Goal: Transaction & Acquisition: Purchase product/service

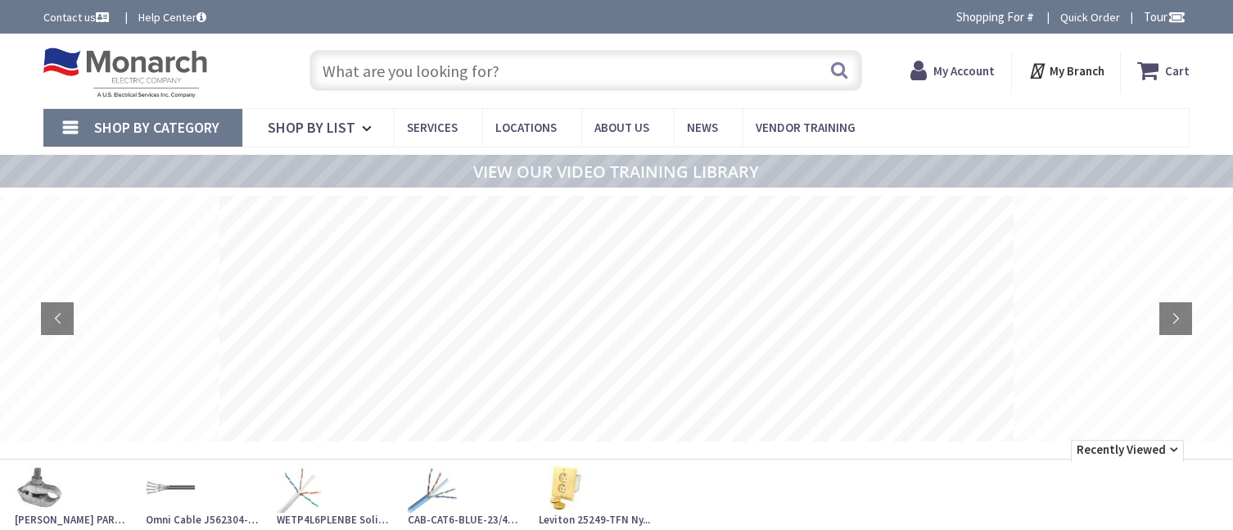
click at [445, 69] on input "text" at bounding box center [585, 70] width 553 height 41
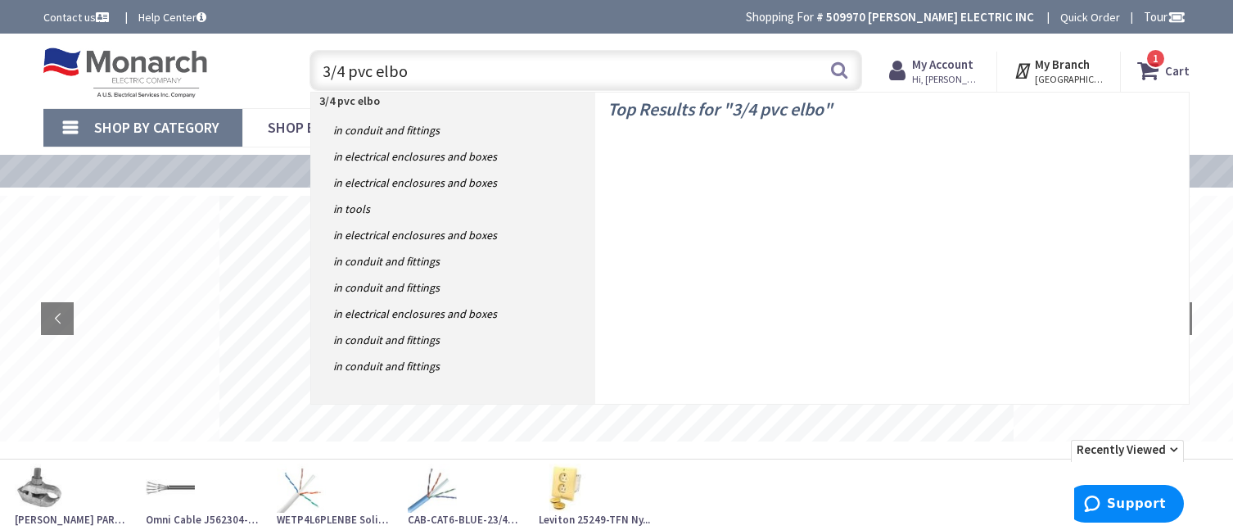
type input "3/4 pvc elbow"
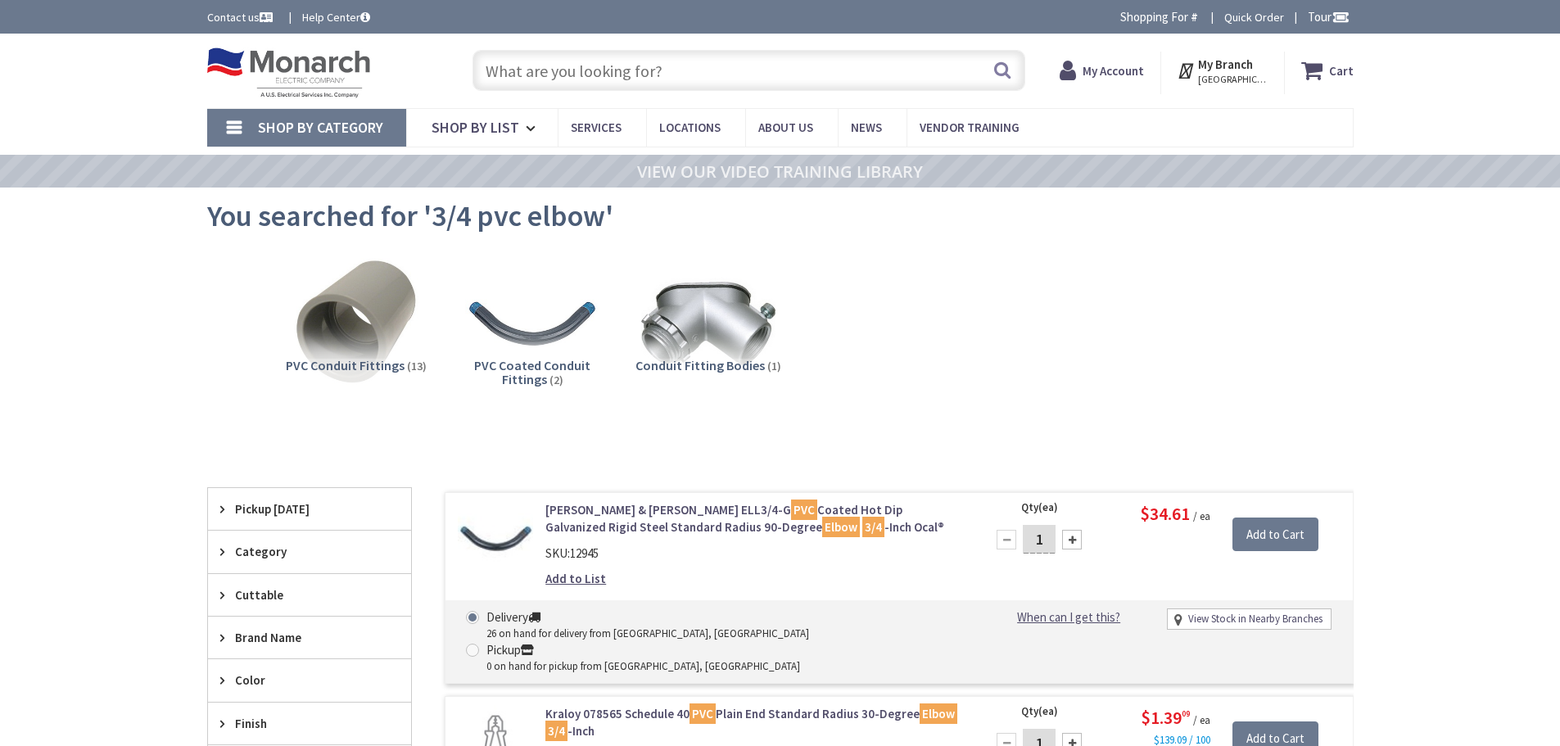
click at [603, 62] on input "text" at bounding box center [748, 70] width 553 height 41
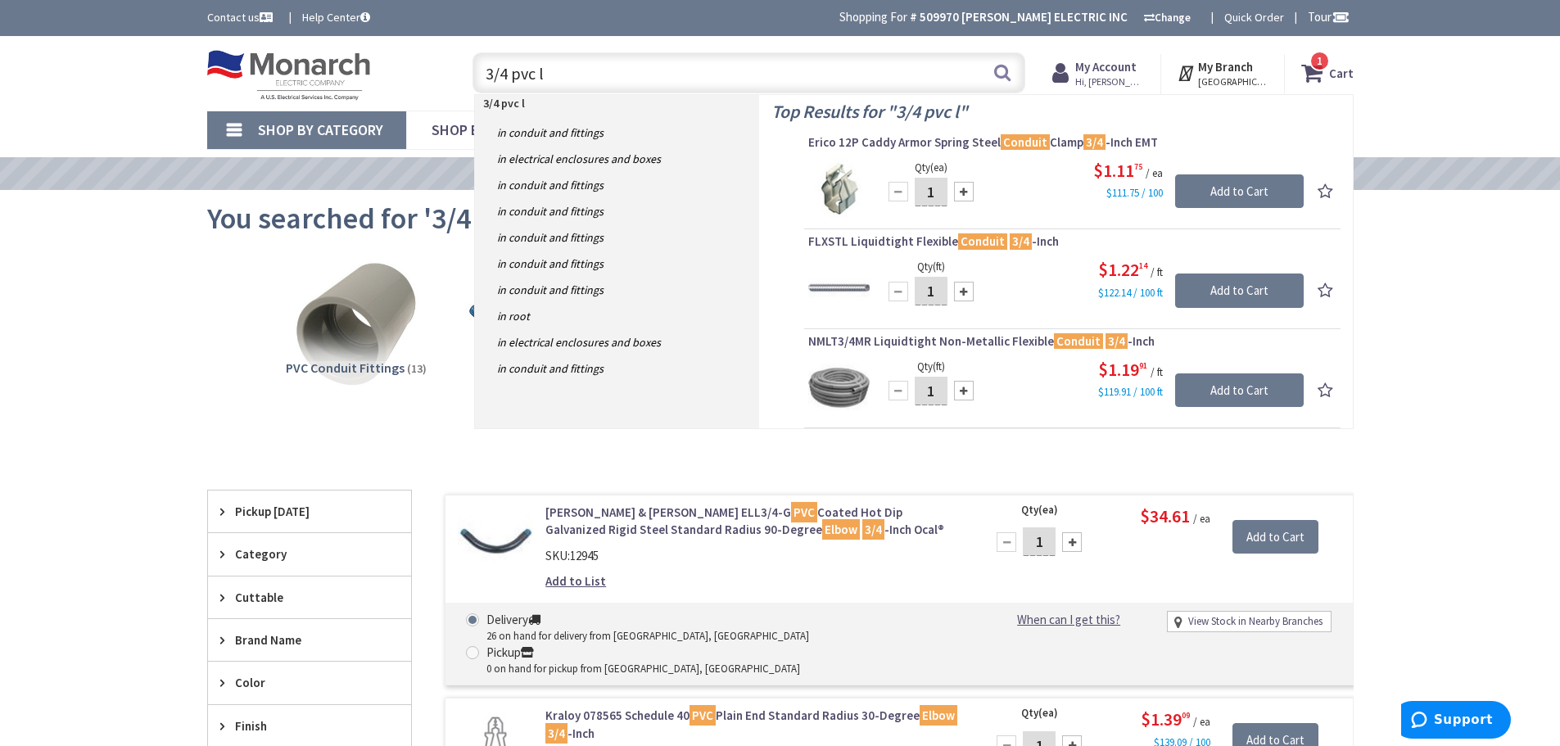
type input "3/4 pvc lb"
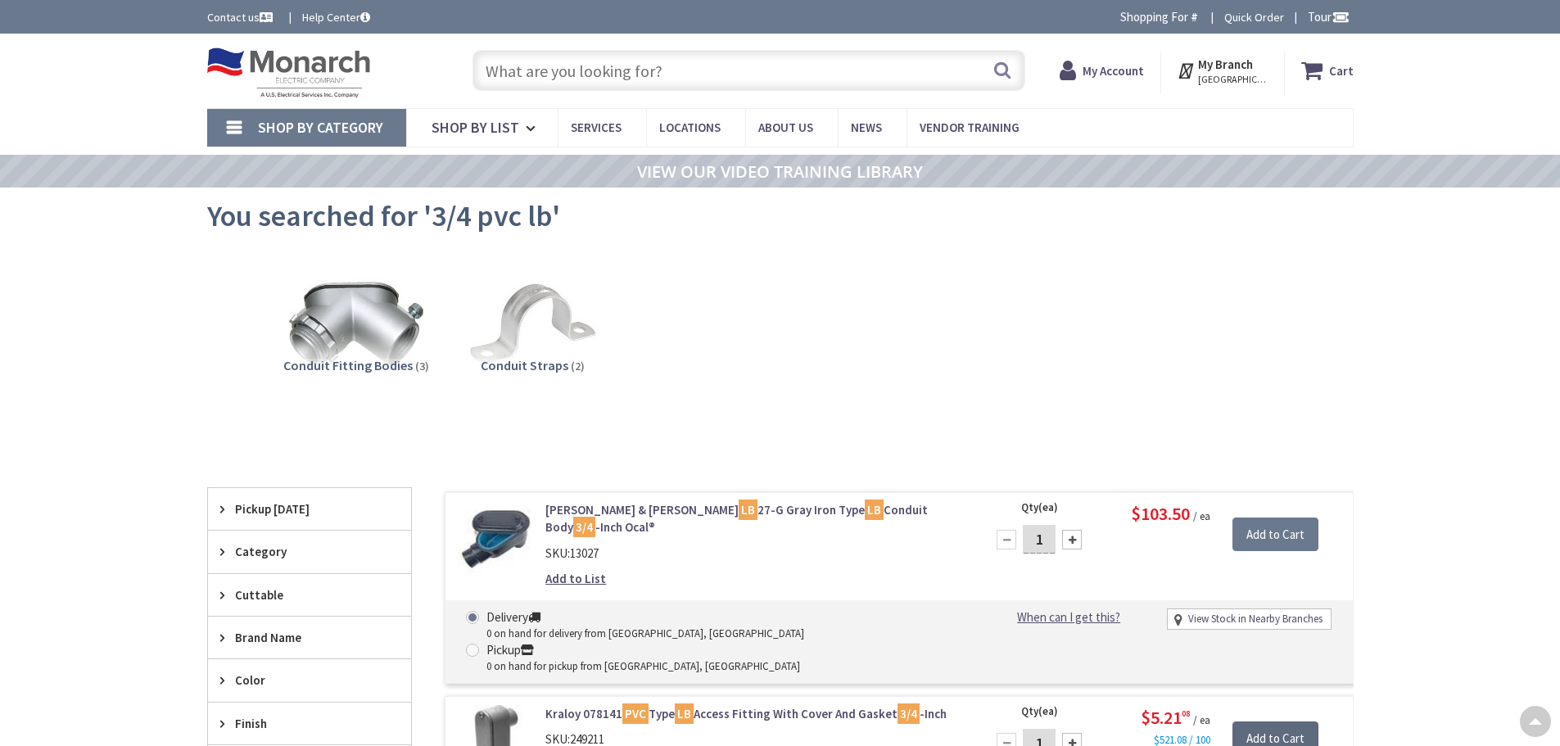
drag, startPoint x: 0, startPoint y: 0, endPoint x: 1267, endPoint y: 443, distance: 1342.6
click at [1267, 721] on input "Add to Cart" at bounding box center [1275, 738] width 86 height 34
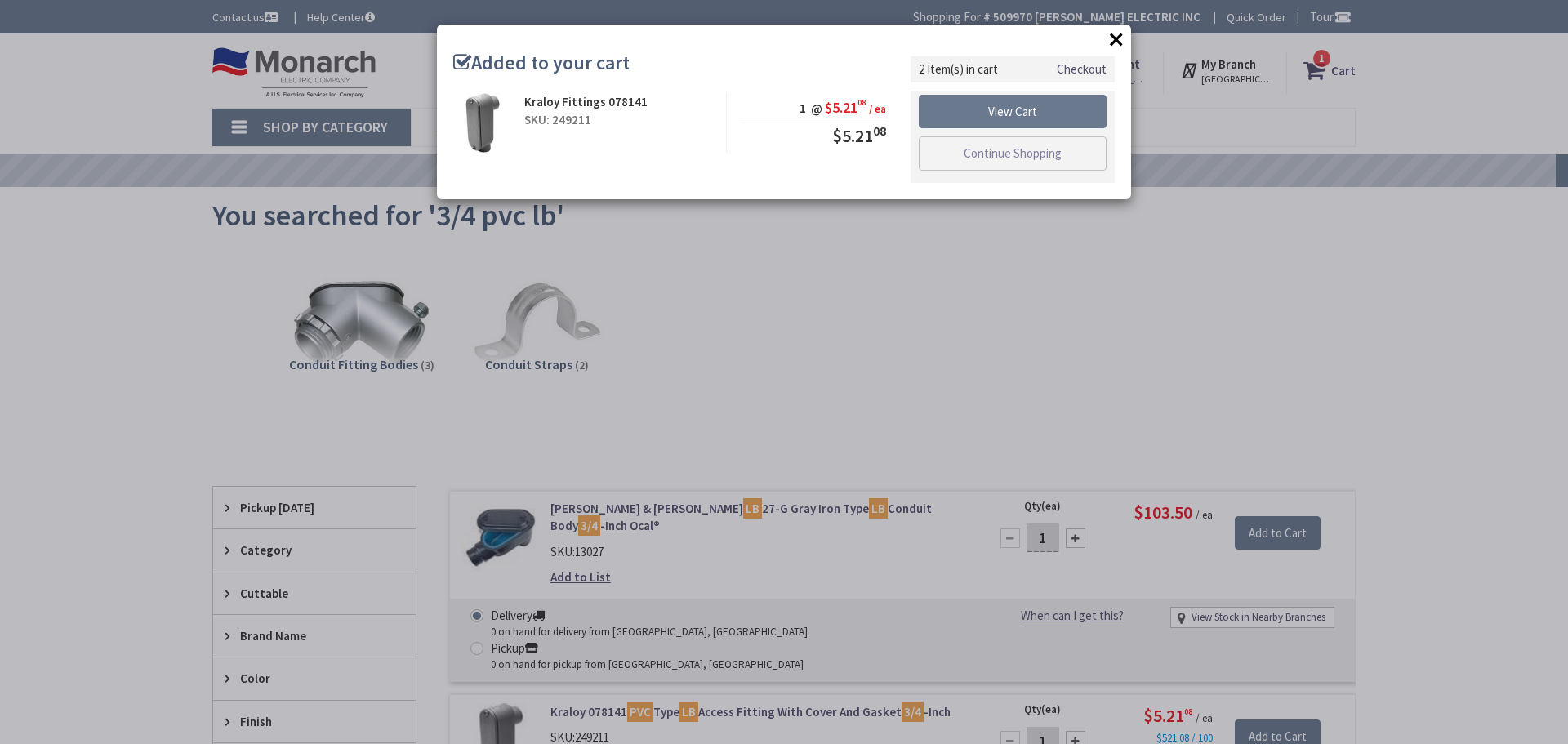
click at [646, 93] on div "Kraloy Fittings 078141 SKU: 249211" at bounding box center [618, 110] width 214 height 35
drag, startPoint x: 97, startPoint y: 75, endPoint x: 167, endPoint y: 75, distance: 70.0
click at [97, 75] on div "× Added to your cart Kraloy Fittings 078141 SKU: 249211 1 @ $5.21 08 / ea $5.21…" at bounding box center [784, 372] width 1568 height 744
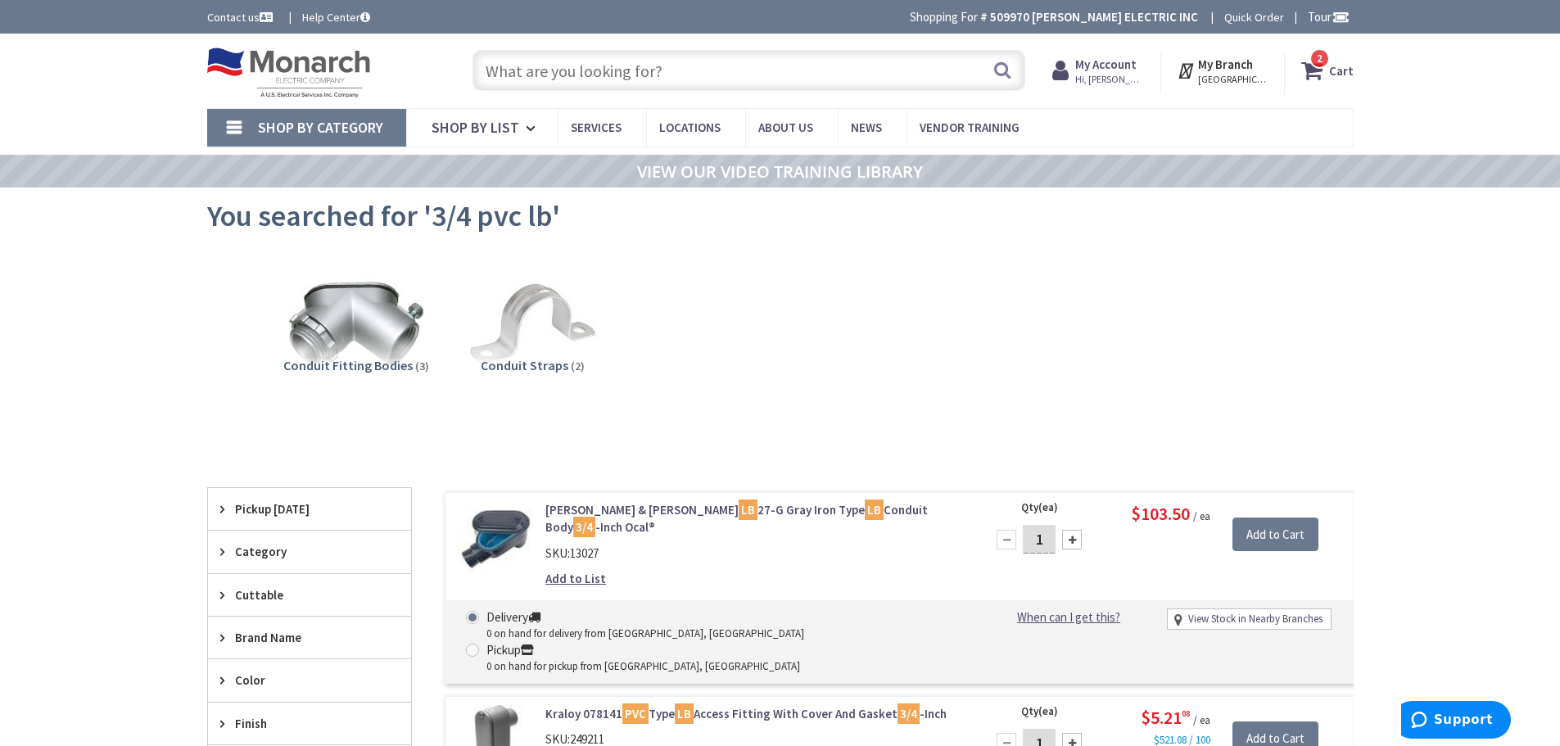
click at [626, 68] on input "text" at bounding box center [748, 70] width 553 height 41
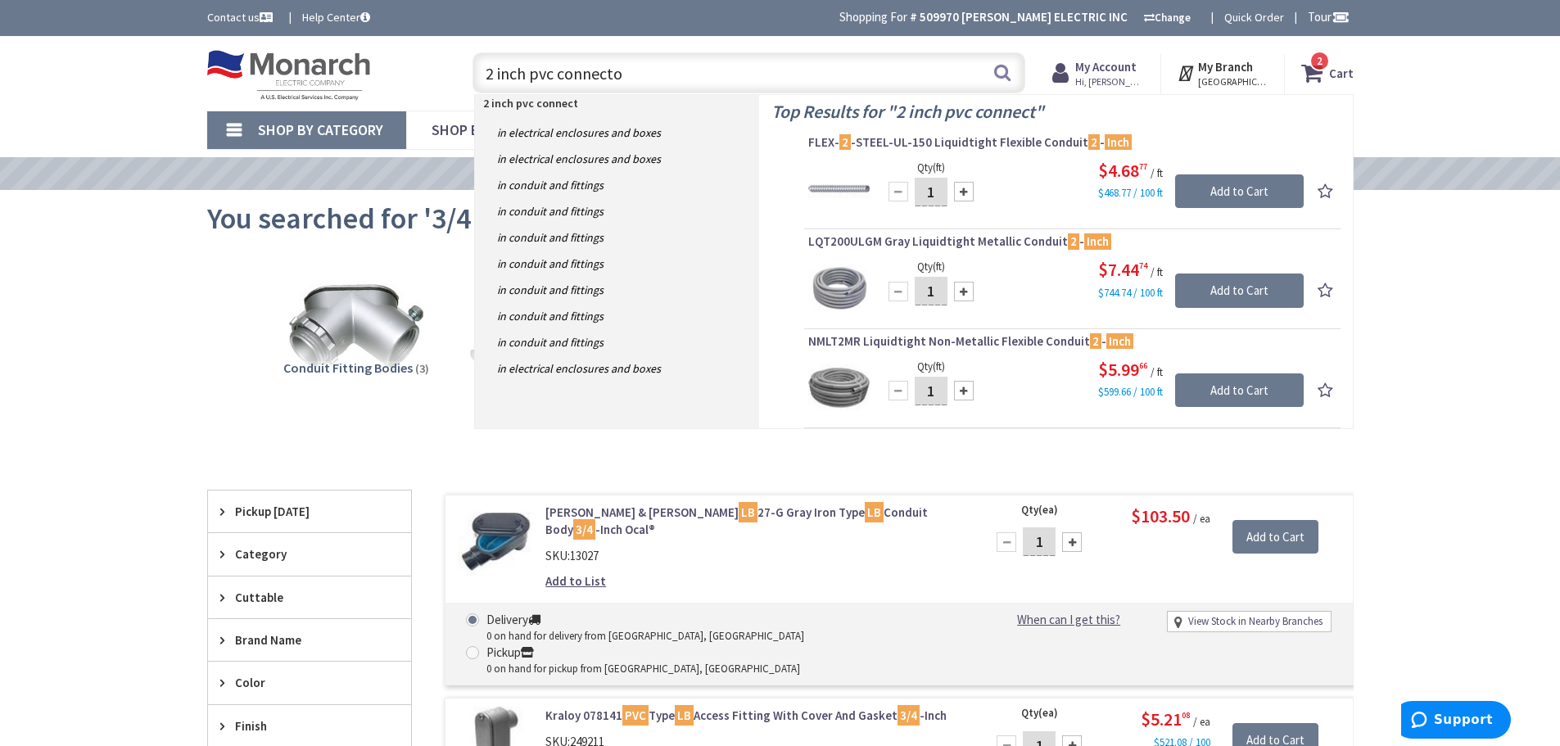
type input "2 inch pvc connector"
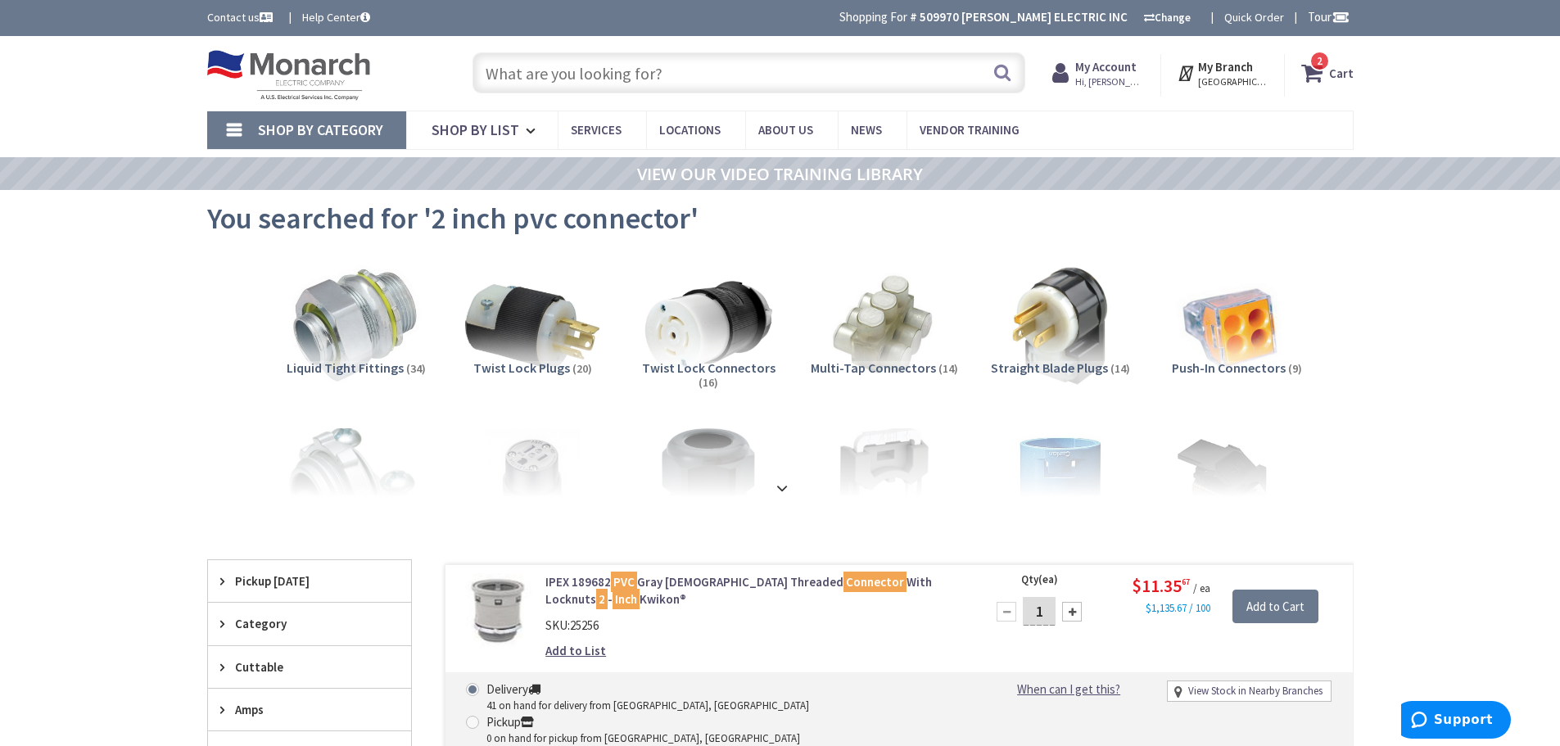
click at [585, 65] on input "text" at bounding box center [748, 72] width 553 height 41
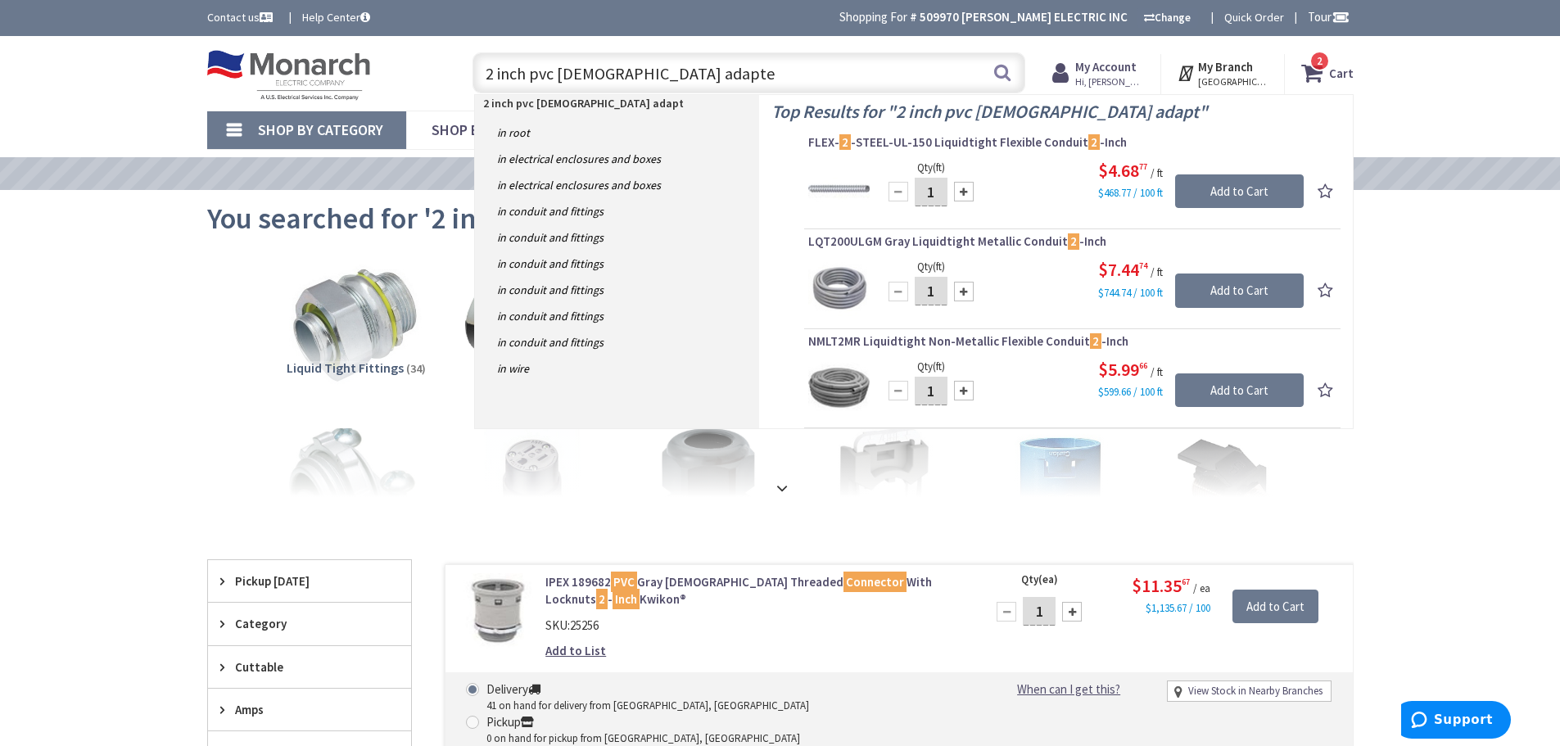
type input "2 inch pvc male adapter"
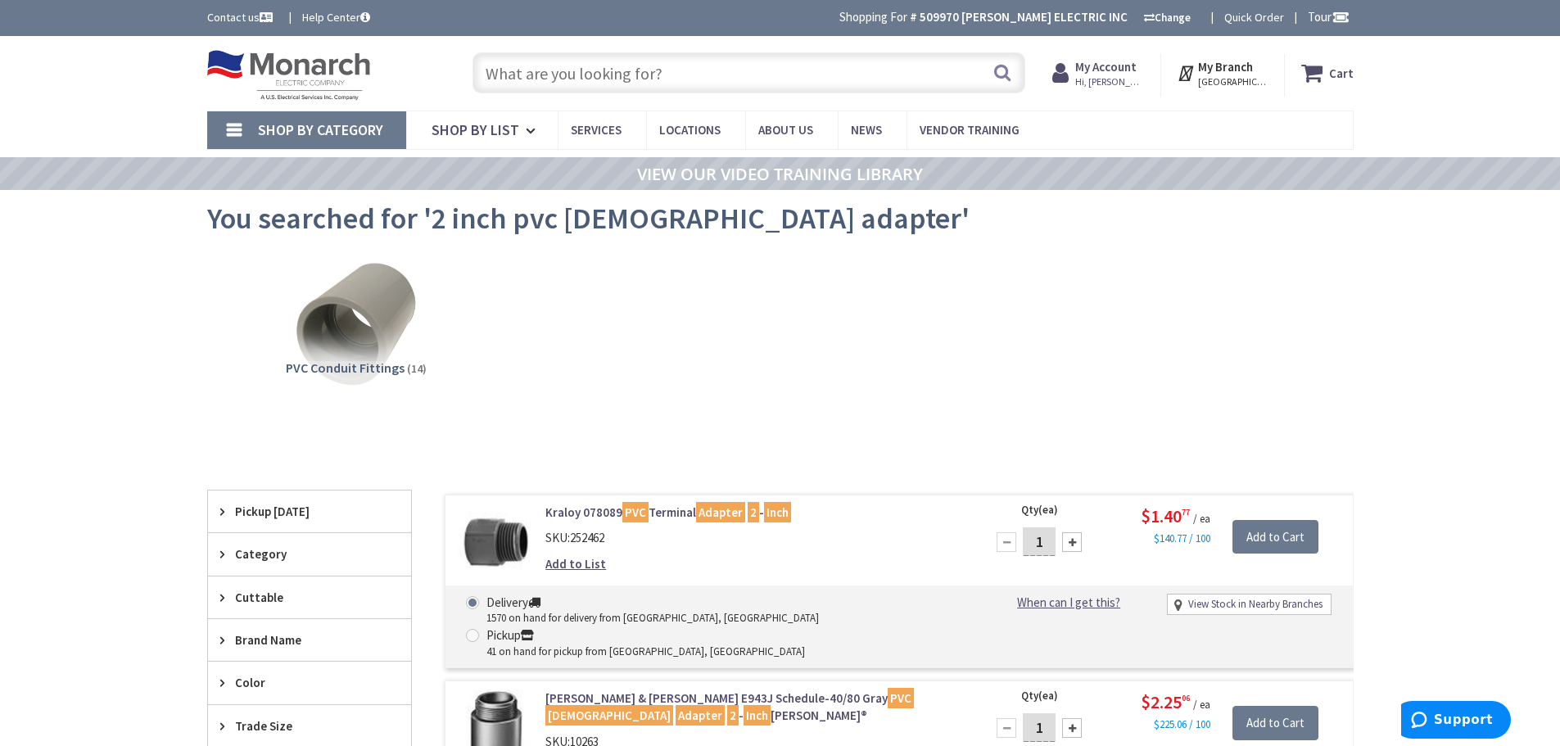
click at [1077, 544] on div at bounding box center [1072, 542] width 20 height 20
type input "2"
click at [1272, 539] on input "Add to Cart" at bounding box center [1275, 537] width 86 height 34
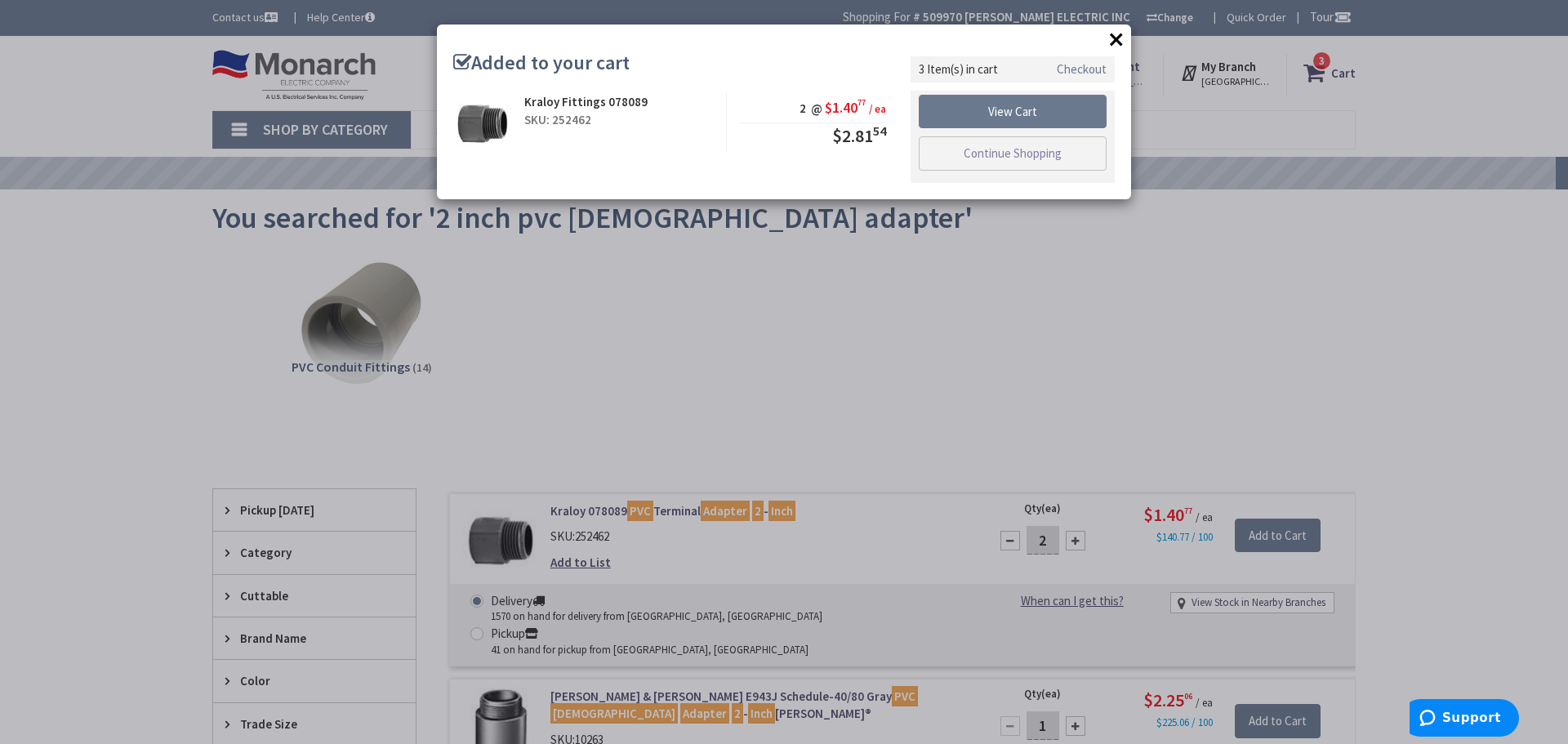
drag, startPoint x: 1111, startPoint y: 43, endPoint x: 1099, endPoint y: 50, distance: 13.9
click at [1111, 43] on button "×" at bounding box center [1116, 39] width 25 height 25
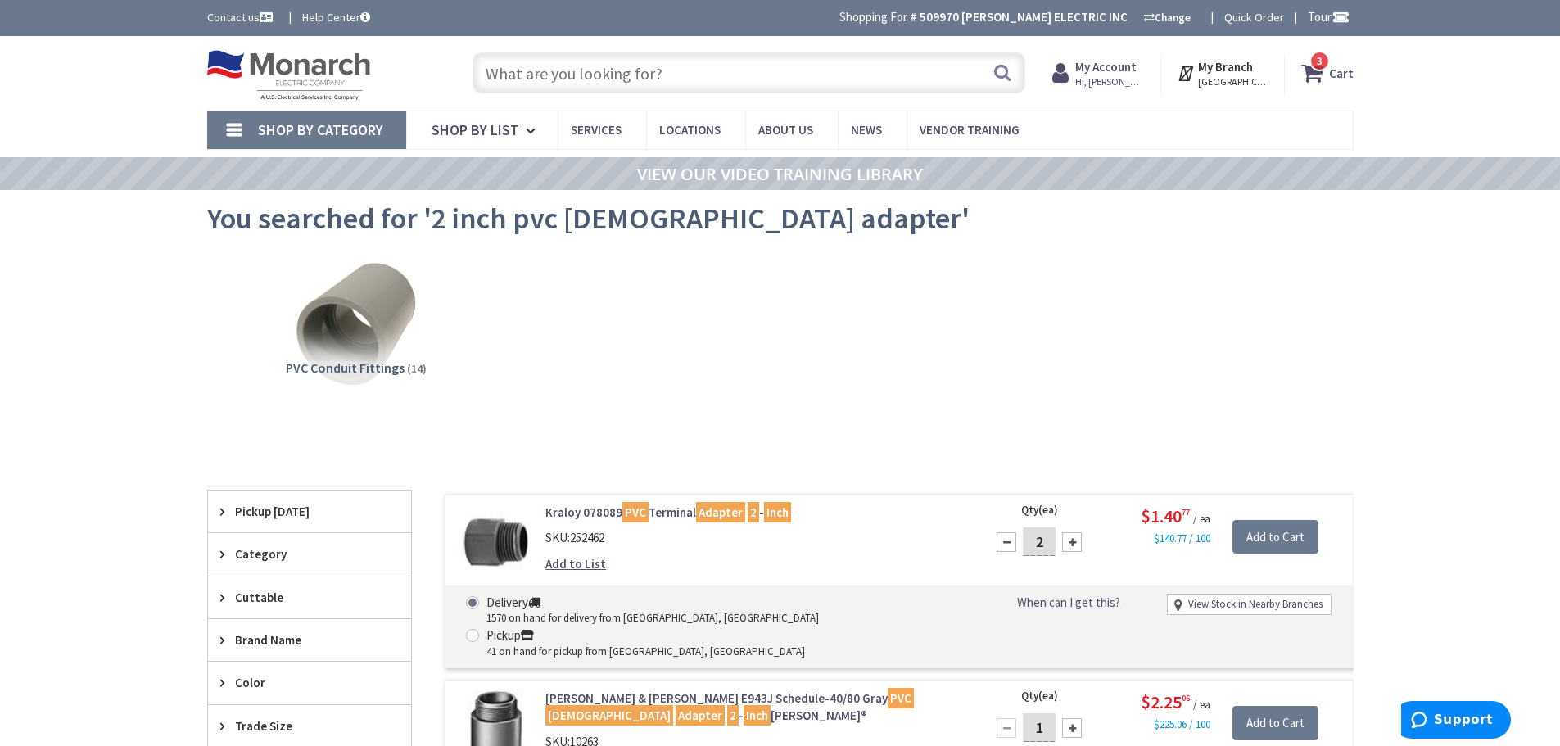
click at [815, 85] on input "text" at bounding box center [748, 72] width 553 height 41
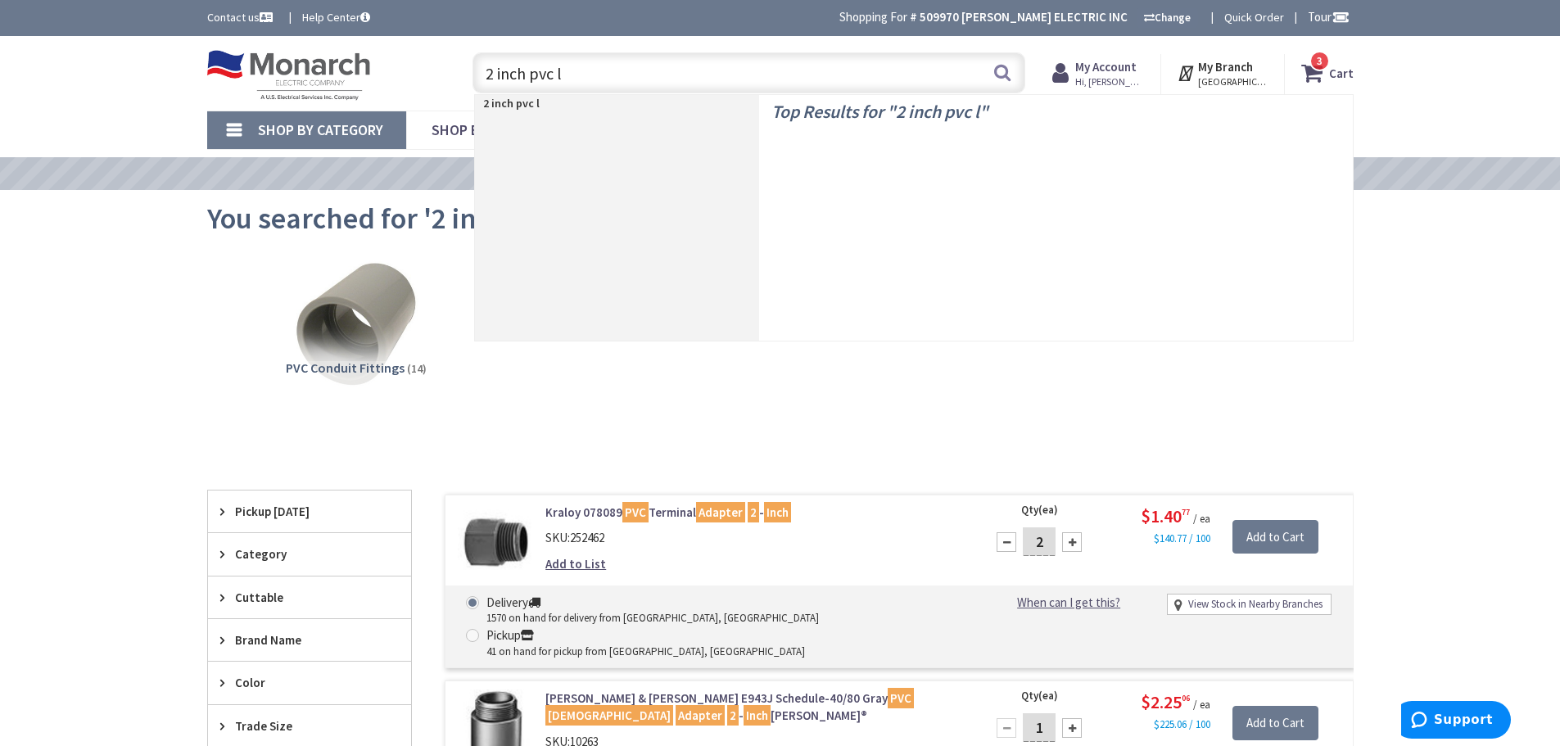
type input "2 inch pvc lb"
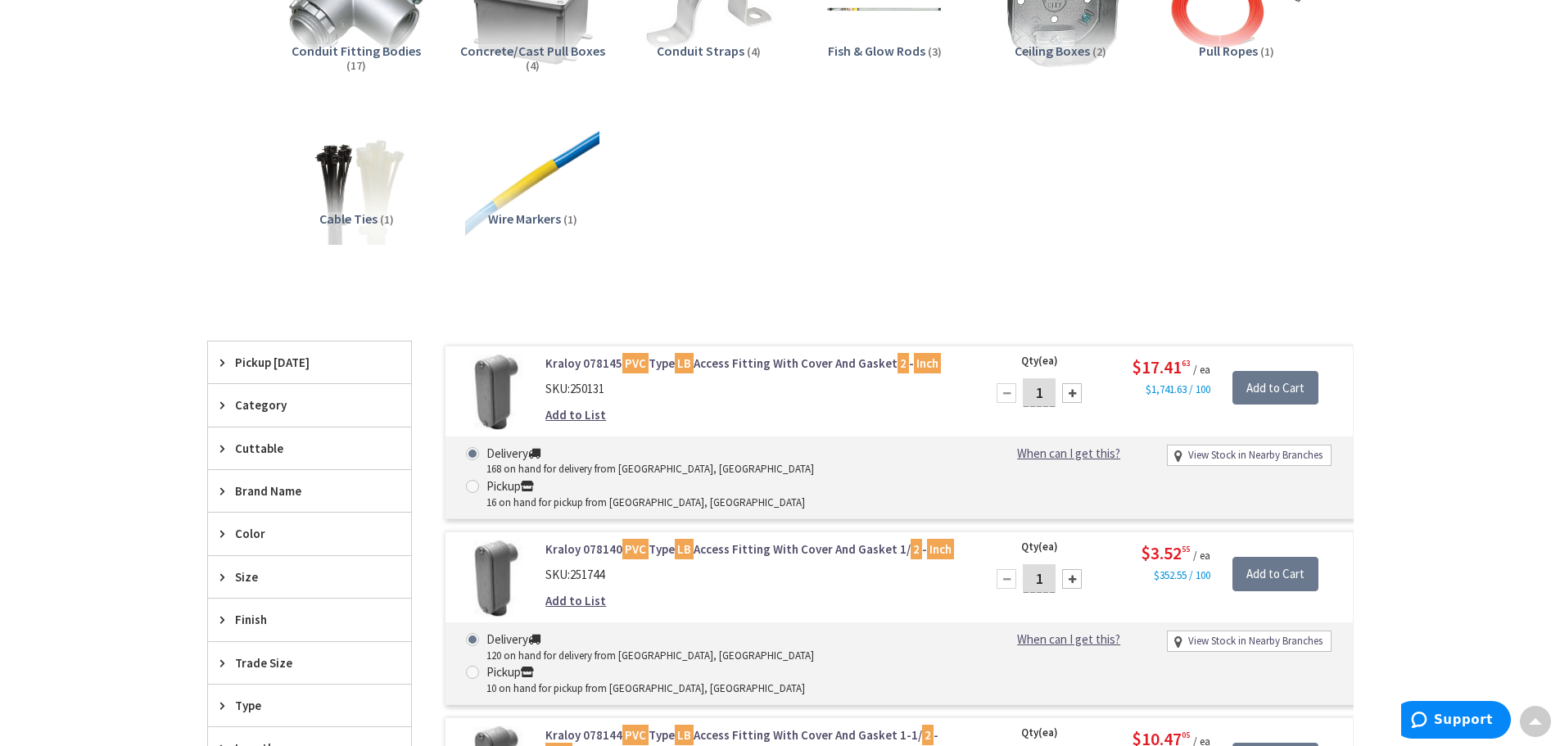
scroll to position [412, 0]
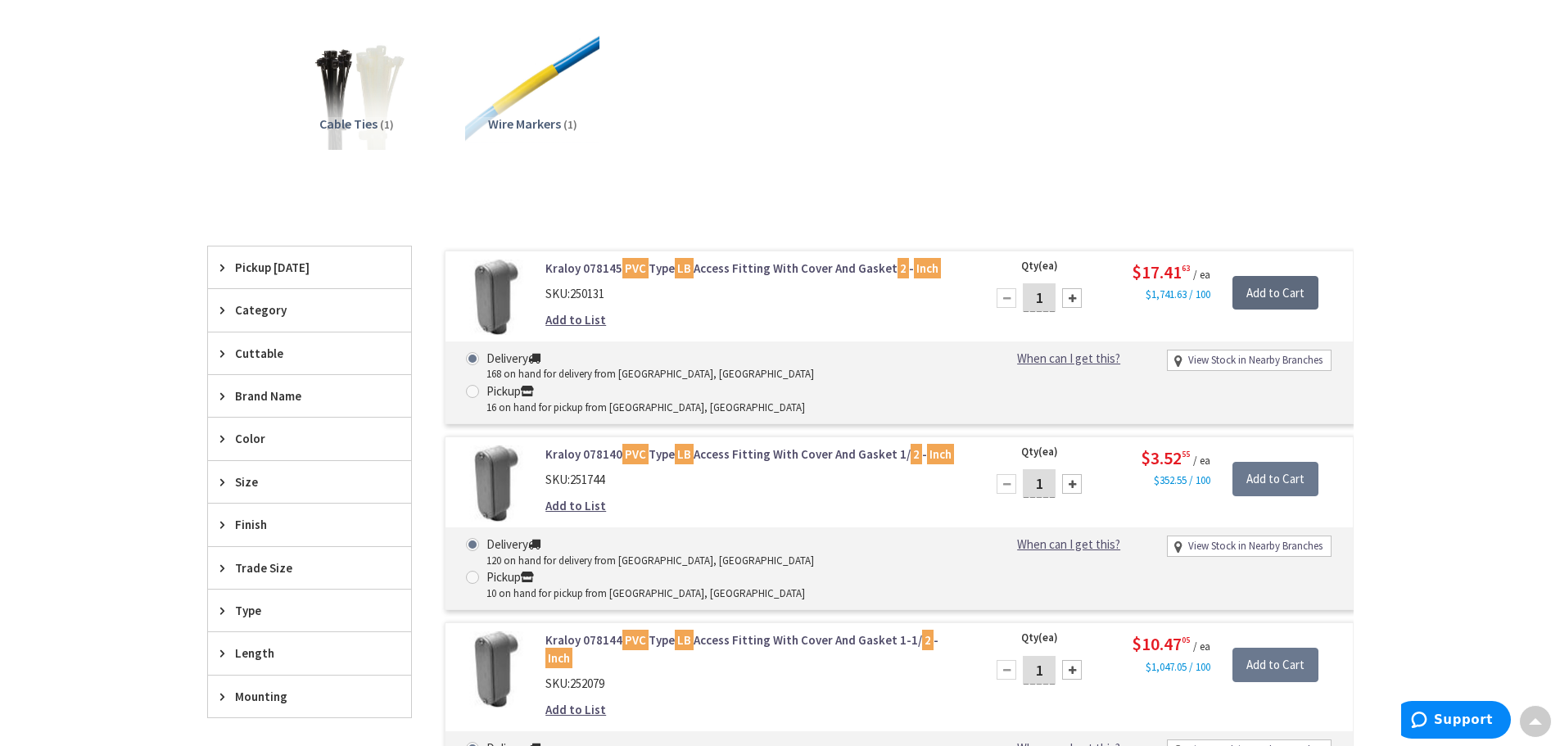
click at [1276, 289] on input "Add to Cart" at bounding box center [1275, 293] width 86 height 34
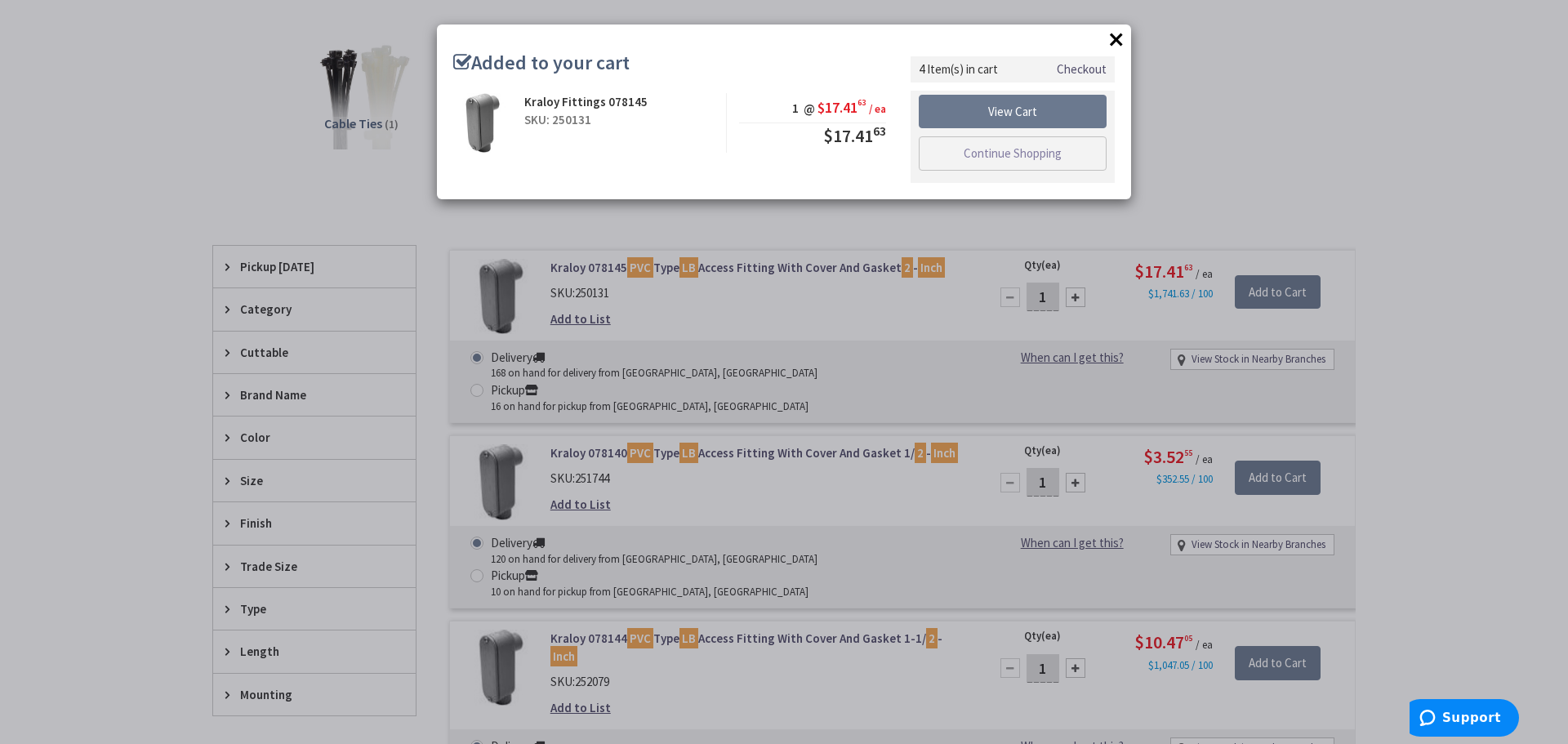
click at [1112, 37] on button "×" at bounding box center [1116, 39] width 25 height 25
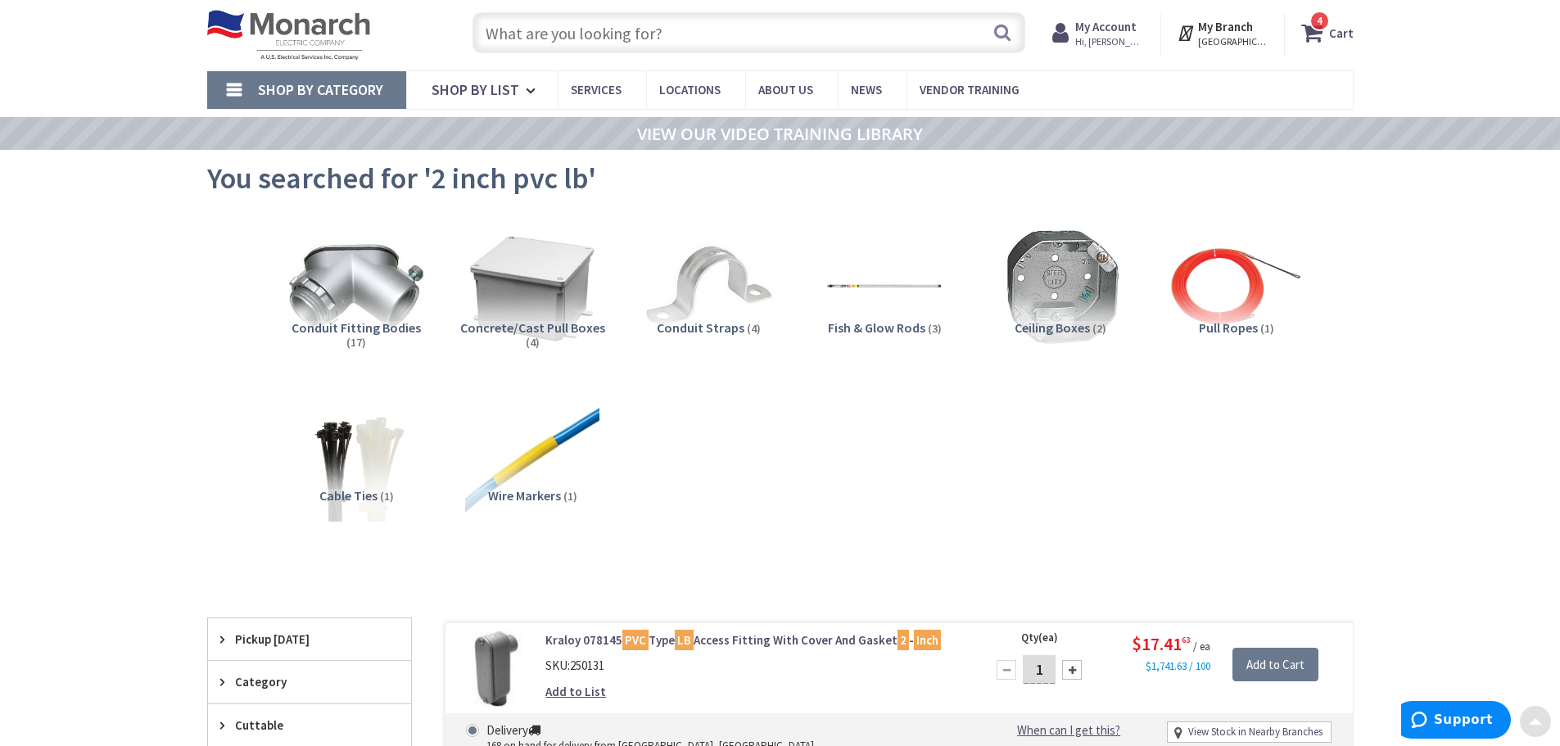
scroll to position [0, 0]
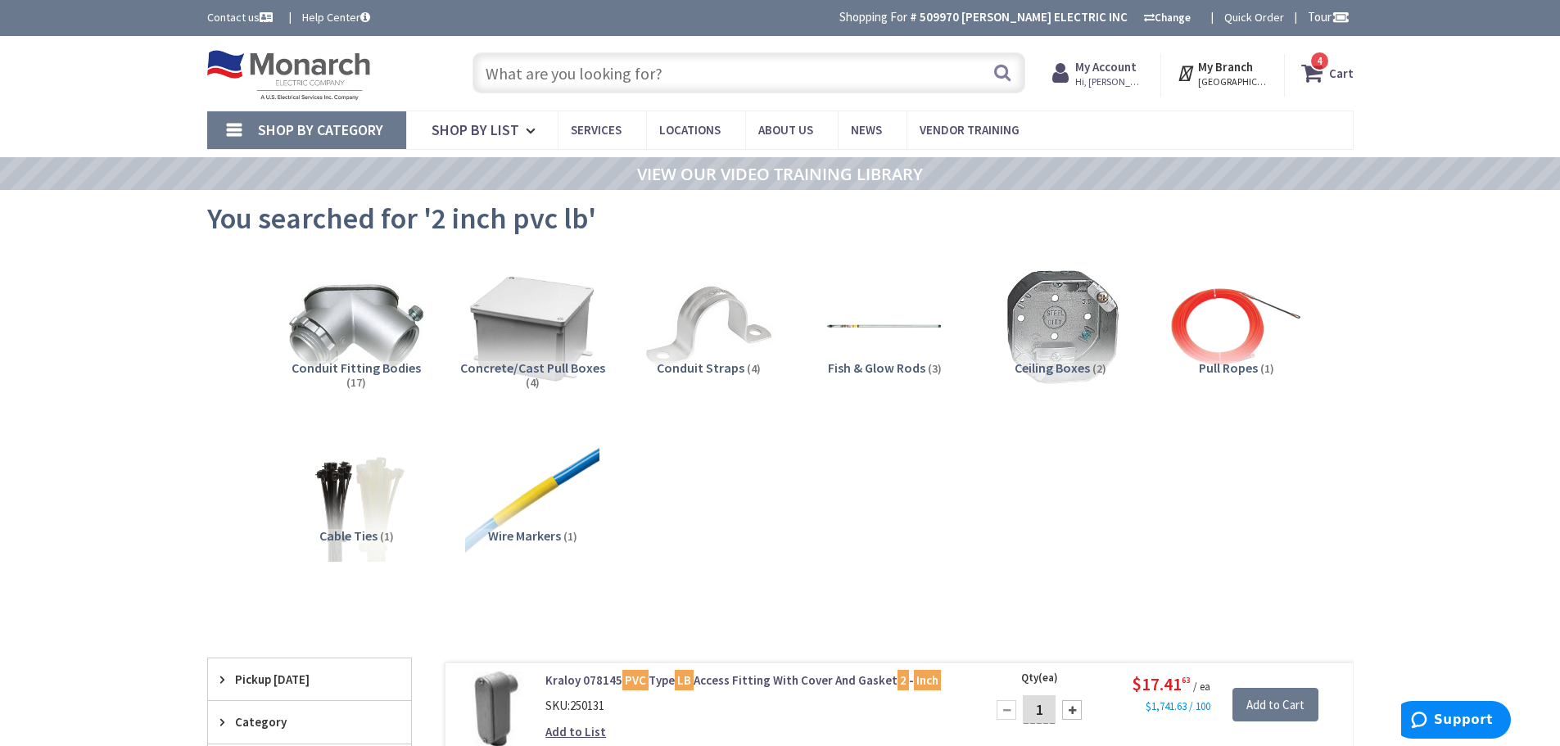
click at [734, 83] on input "text" at bounding box center [748, 72] width 553 height 41
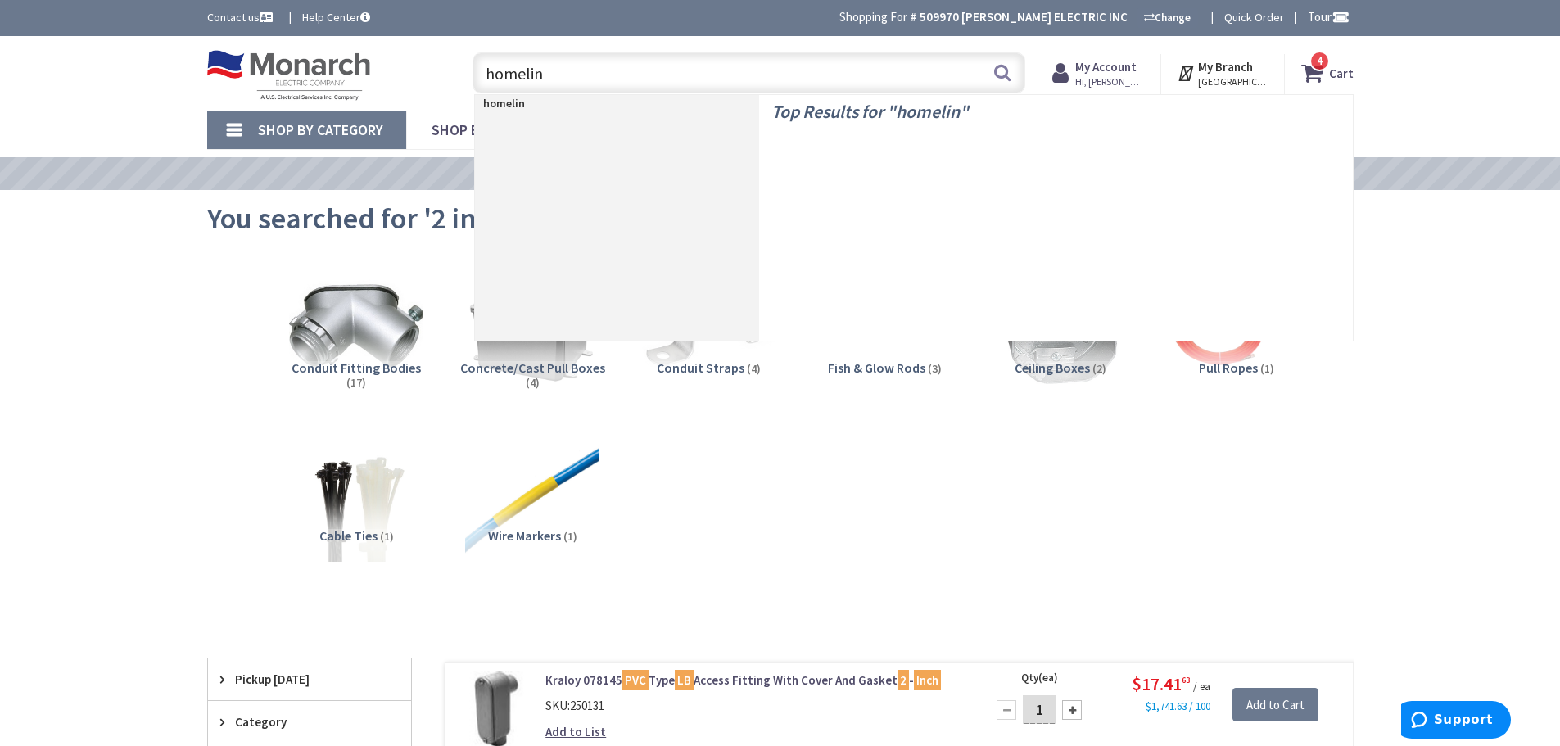
type input "homeline"
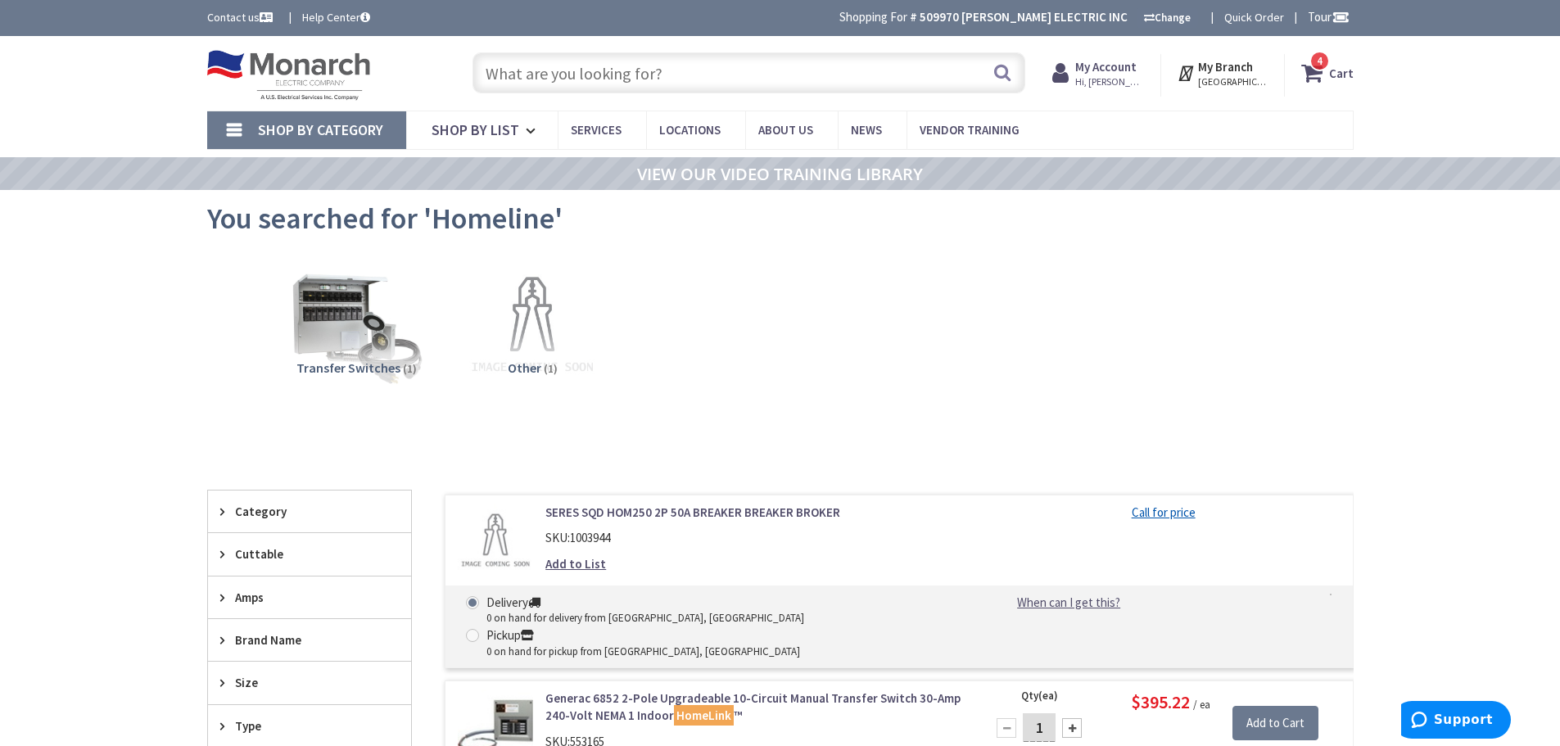
click at [1307, 70] on icon at bounding box center [1315, 72] width 28 height 29
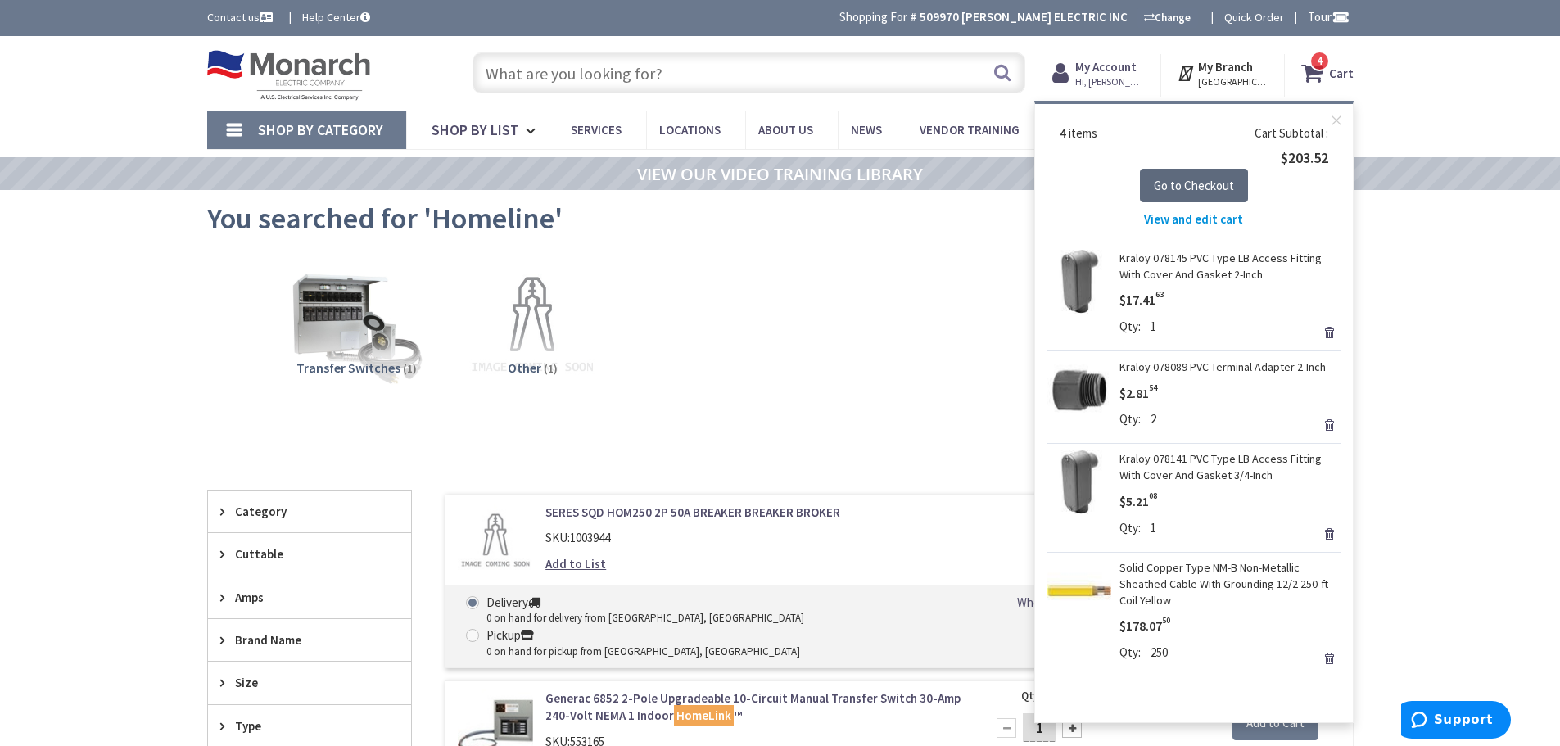
click at [1220, 189] on span "Go to Checkout" at bounding box center [1194, 186] width 80 height 16
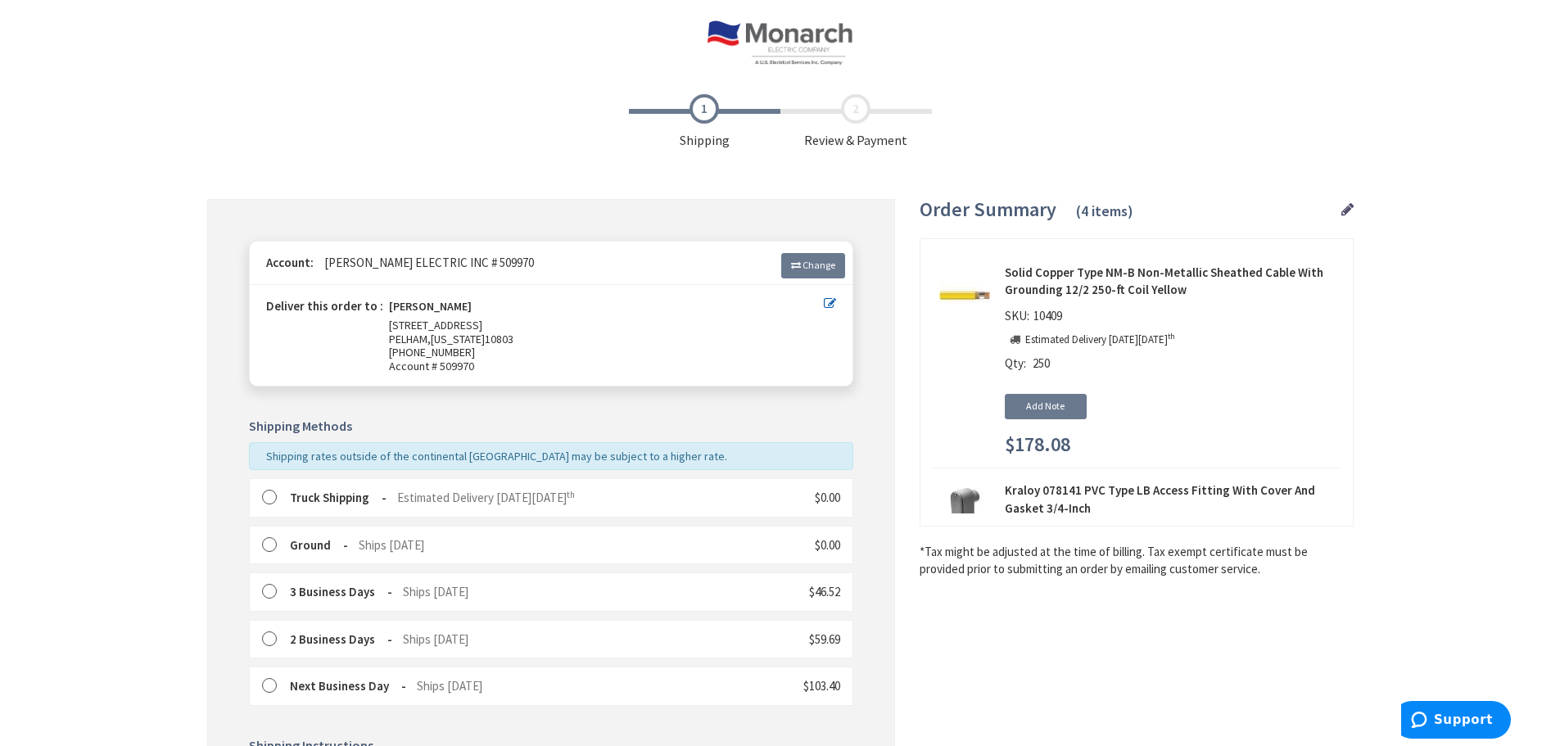
click at [1353, 211] on icon at bounding box center [1347, 209] width 12 height 15
click at [1341, 213] on icon at bounding box center [1347, 209] width 12 height 15
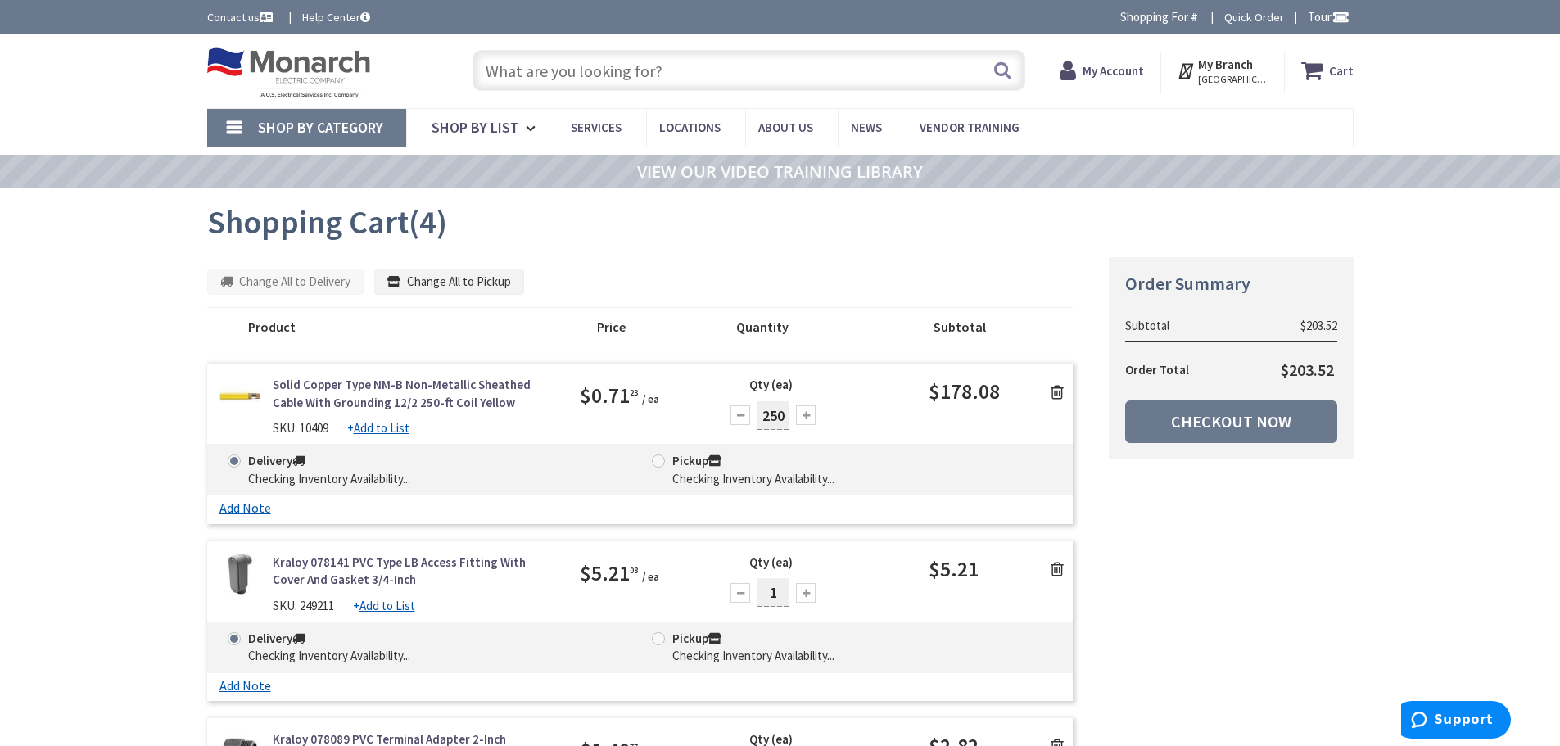
click at [1055, 392] on icon at bounding box center [1056, 392] width 13 height 16
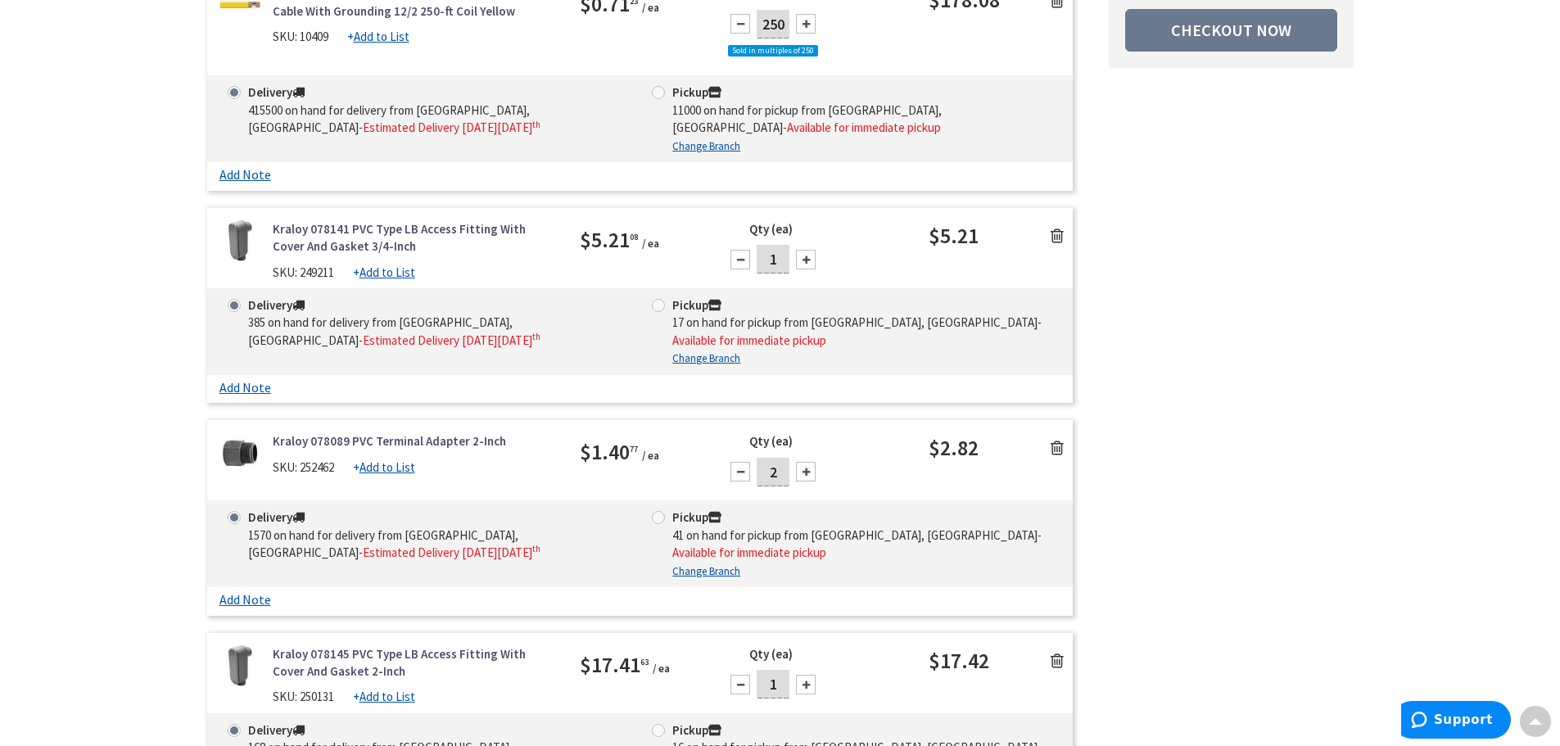
scroll to position [164, 0]
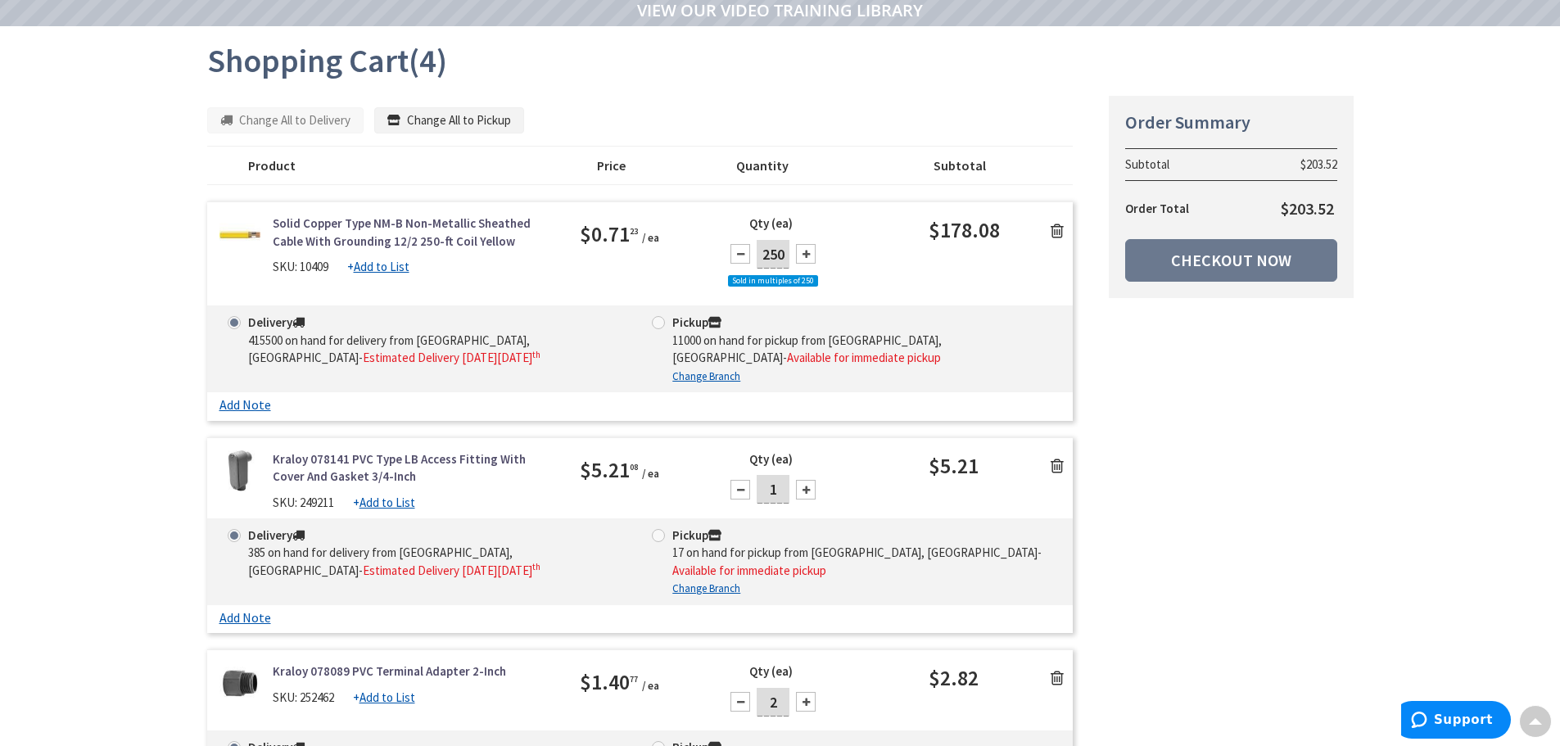
click at [1059, 226] on icon at bounding box center [1056, 231] width 13 height 16
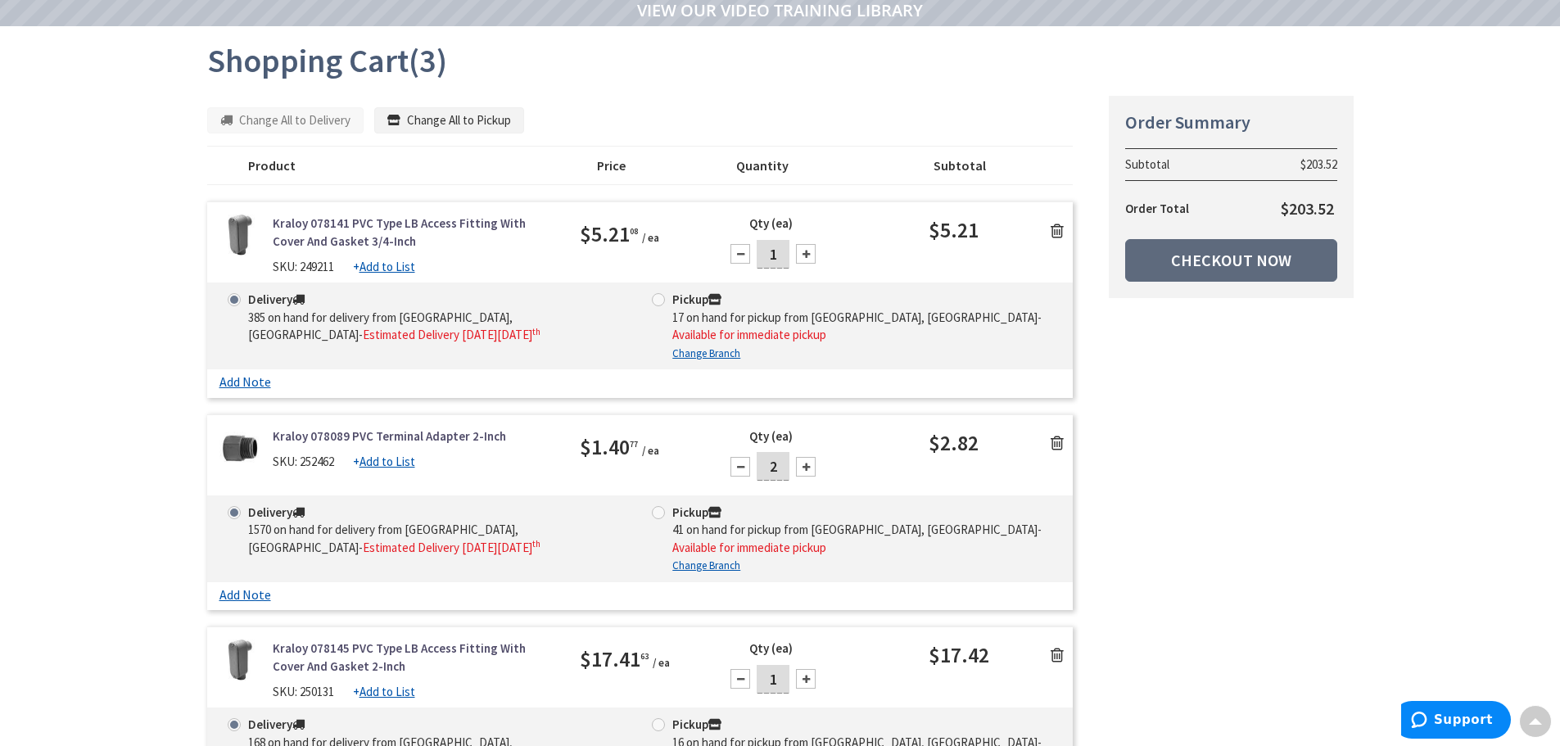
click at [1217, 260] on link "Checkout Now" at bounding box center [1231, 260] width 212 height 43
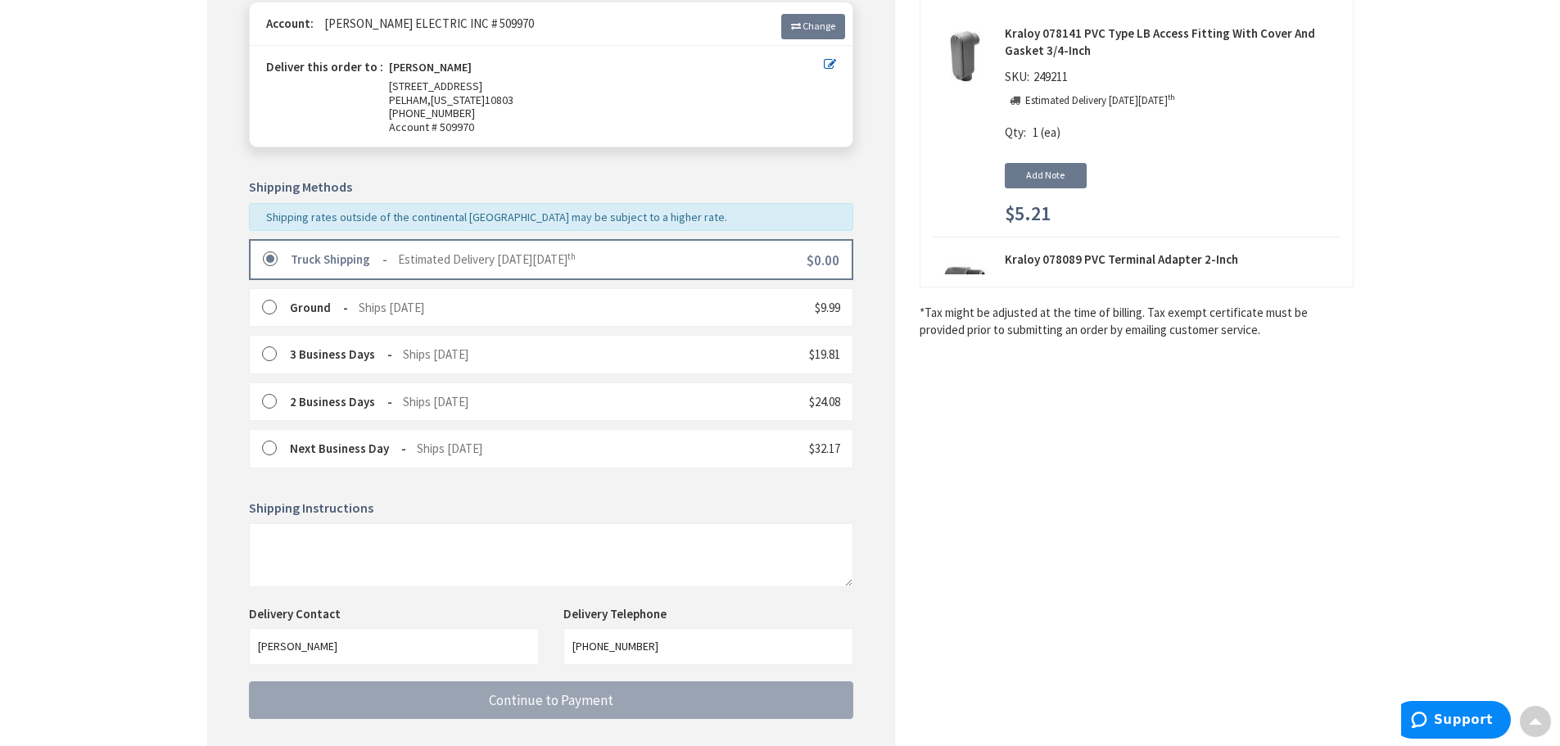
scroll to position [340, 0]
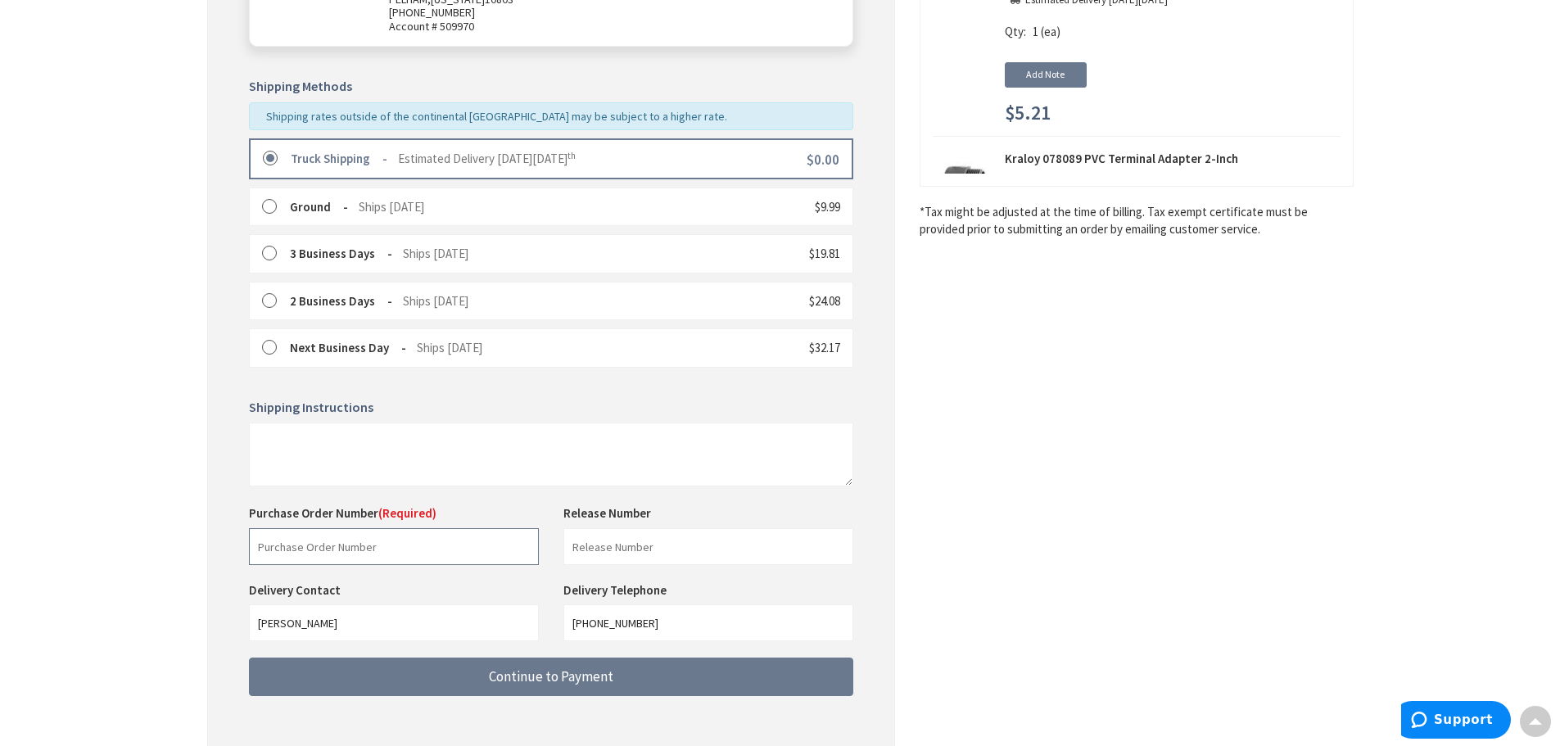
click at [328, 544] on input "text" at bounding box center [394, 546] width 290 height 37
type input "88206"
click at [597, 548] on input "text" at bounding box center [708, 546] width 290 height 37
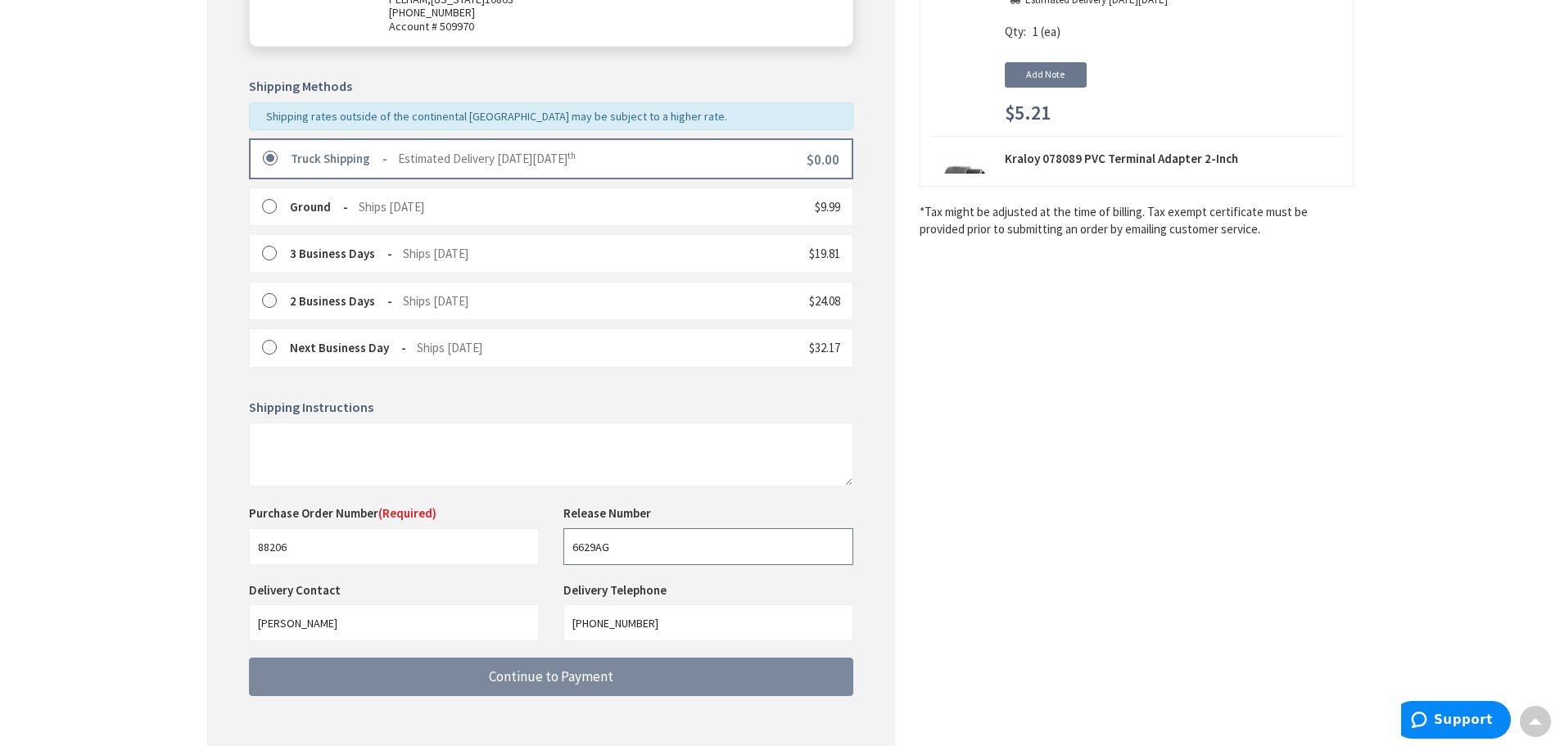
type input "6629AG"
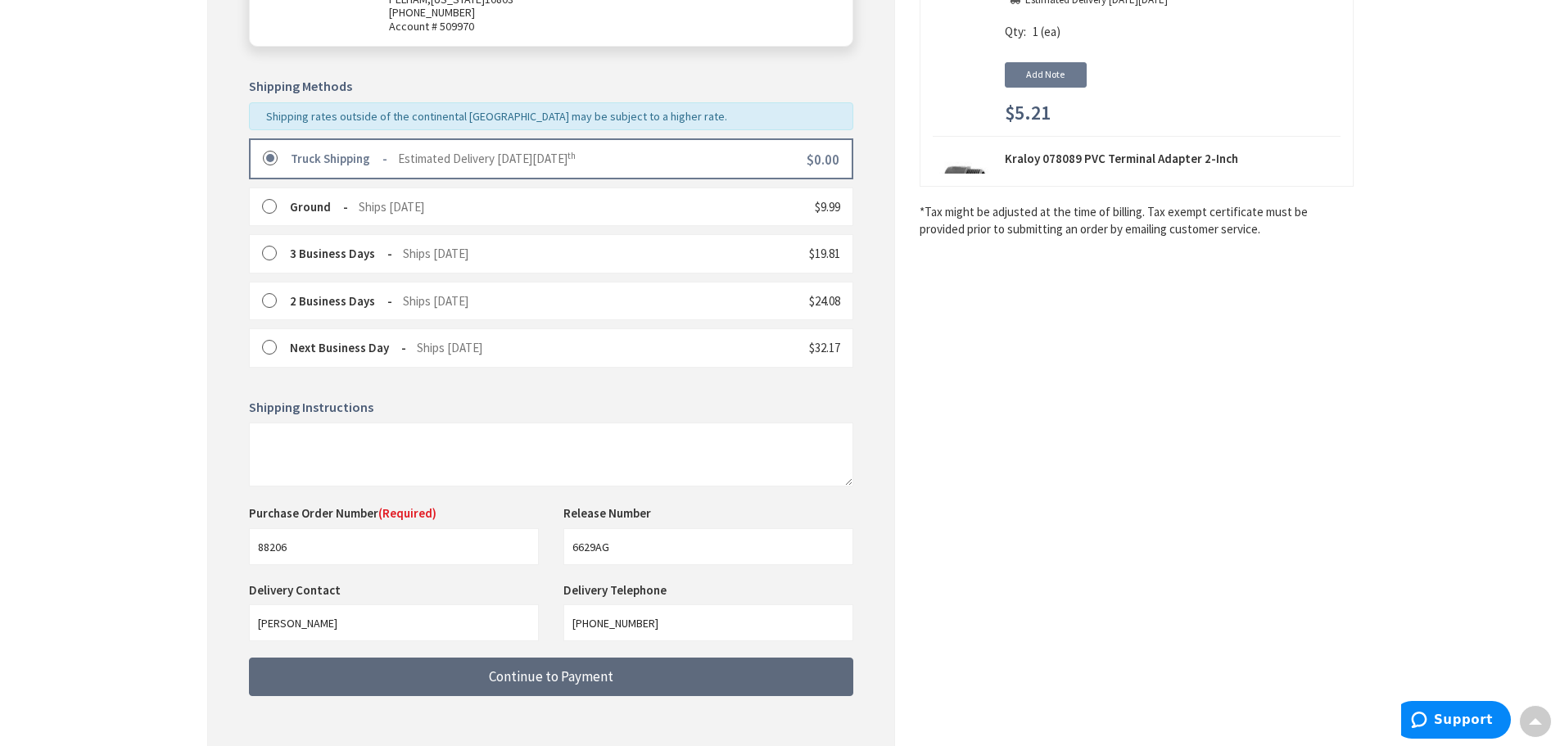
click at [575, 673] on span "Continue to Payment" at bounding box center [551, 676] width 124 height 18
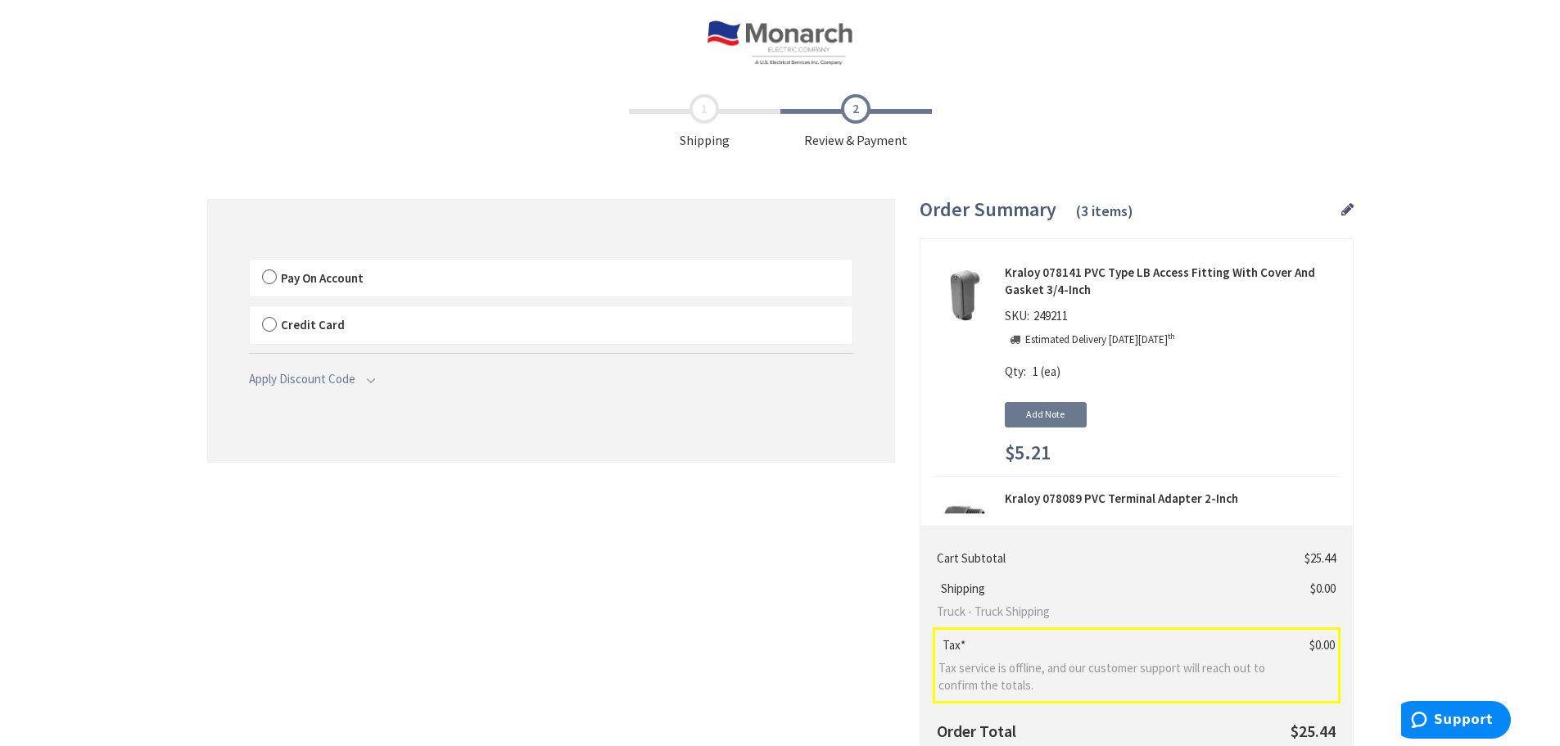
click at [265, 276] on label "Pay On Account" at bounding box center [551, 279] width 603 height 38
click at [250, 263] on input "Pay On Account" at bounding box center [250, 263] width 0 height 0
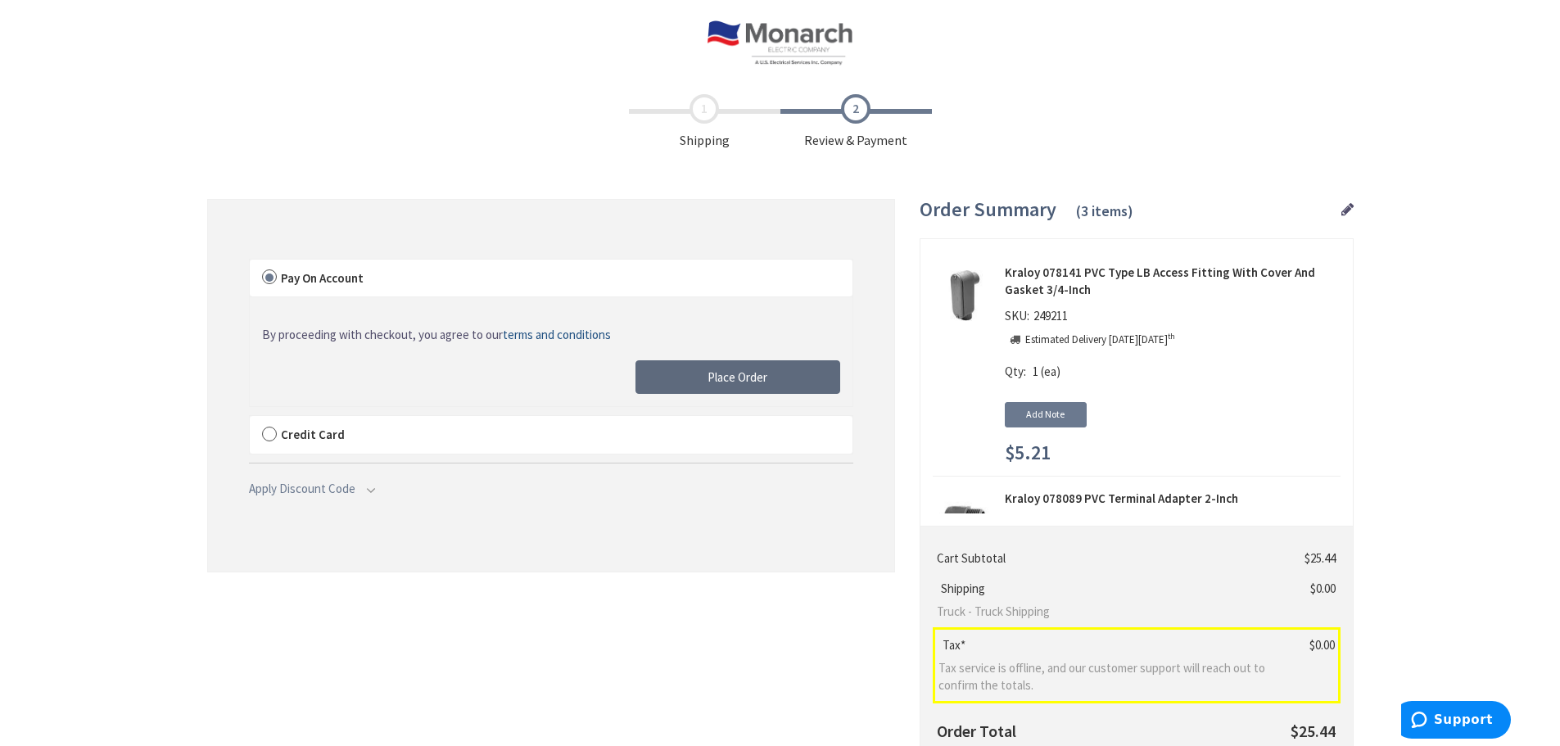
click at [729, 382] on span "Place Order" at bounding box center [737, 377] width 60 height 16
